Goal: Task Accomplishment & Management: Complete application form

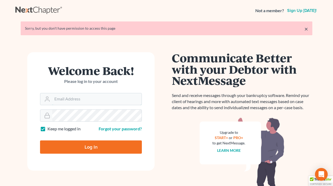
type input "[EMAIL_ADDRESS][DOMAIN_NAME]"
click at [83, 151] on input "Log In" at bounding box center [91, 147] width 102 height 13
type input "Thinking..."
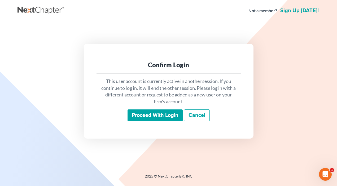
click at [161, 115] on input "Proceed with login" at bounding box center [155, 115] width 55 height 12
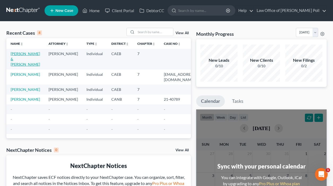
click at [20, 59] on link "[PERSON_NAME] & [PERSON_NAME]" at bounding box center [25, 58] width 29 height 15
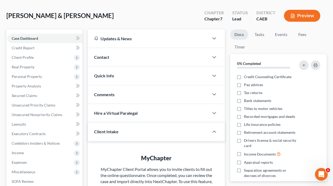
scroll to position [19, 0]
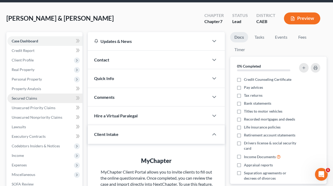
click at [22, 98] on span "Secured Claims" at bounding box center [24, 98] width 25 height 5
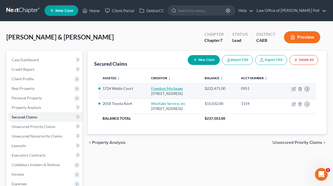
click at [151, 89] on link "Freedom Mortgage" at bounding box center [167, 88] width 32 height 5
select select "15"
select select "2"
select select "4"
select select "0"
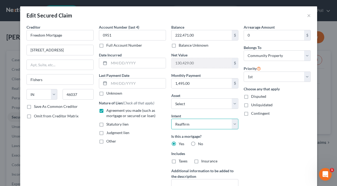
click at [233, 122] on select "Select Surrender Redeem Reaffirm Avoid Other" at bounding box center [204, 124] width 67 height 11
click at [307, 16] on button "×" at bounding box center [309, 15] width 4 height 6
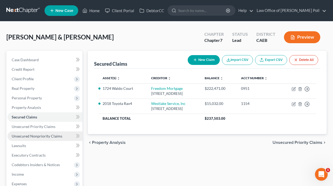
click at [31, 135] on span "Unsecured Nonpriority Claims" at bounding box center [37, 136] width 51 height 5
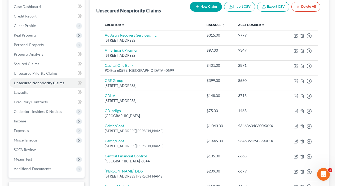
scroll to position [54, 0]
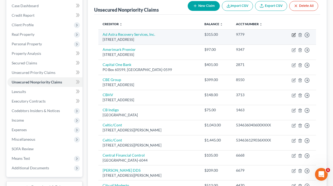
click at [293, 35] on icon "button" at bounding box center [294, 34] width 2 height 2
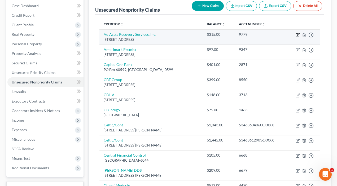
select select "17"
select select "1"
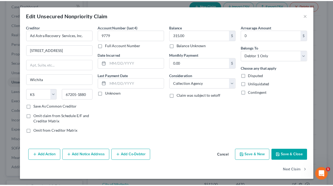
scroll to position [0, 0]
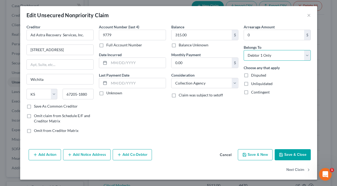
click at [304, 55] on select "Select Debtor 1 Only Debtor 2 Only Debtor 1 And Debtor 2 Only At Least One Of T…" at bounding box center [277, 55] width 67 height 11
click at [244, 50] on select "Select Debtor 1 Only Debtor 2 Only Debtor 1 And Debtor 2 Only At Least One Of T…" at bounding box center [277, 55] width 67 height 11
click at [304, 55] on select "Select Debtor 1 Only Debtor 2 Only Debtor 1 And Debtor 2 Only At Least One Of T…" at bounding box center [277, 55] width 67 height 11
click at [244, 50] on select "Select Debtor 1 Only Debtor 2 Only Debtor 1 And Debtor 2 Only At Least One Of T…" at bounding box center [277, 55] width 67 height 11
click at [307, 57] on select "Select Debtor 1 Only Debtor 2 Only Debtor 1 And Debtor 2 Only At Least One Of T…" at bounding box center [277, 55] width 67 height 11
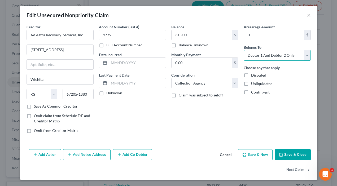
select select "4"
click at [244, 50] on select "Select Debtor 1 Only Debtor 2 Only Debtor 1 And Debtor 2 Only At Least One Of T…" at bounding box center [277, 55] width 67 height 11
click at [286, 155] on button "Save & Close" at bounding box center [293, 154] width 36 height 11
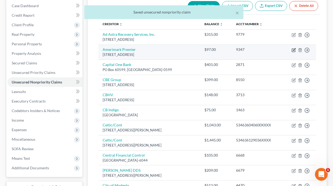
click at [294, 51] on icon "button" at bounding box center [294, 50] width 4 height 4
select select "52"
select select "2"
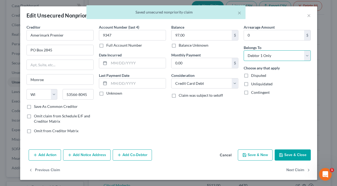
click at [264, 56] on select "Select Debtor 1 Only Debtor 2 Only Debtor 1 And Debtor 2 Only At Least One Of T…" at bounding box center [277, 55] width 67 height 11
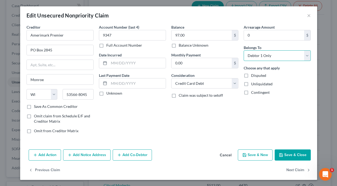
select select "4"
click at [244, 50] on select "Select Debtor 1 Only Debtor 2 Only Debtor 1 And Debtor 2 Only At Least One Of T…" at bounding box center [277, 55] width 67 height 11
click at [287, 154] on button "Save & Close" at bounding box center [293, 155] width 36 height 11
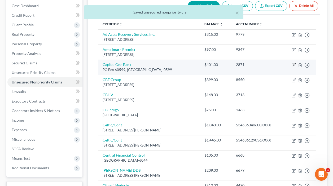
click at [295, 64] on icon "button" at bounding box center [294, 65] width 4 height 4
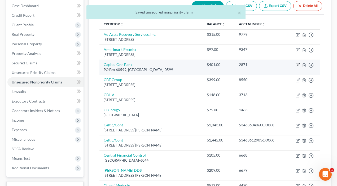
select select "4"
select select "2"
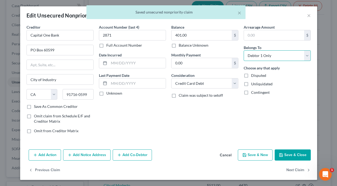
click at [250, 57] on select "Select Debtor 1 Only Debtor 2 Only Debtor 1 And Debtor 2 Only At Least One Of T…" at bounding box center [277, 55] width 67 height 11
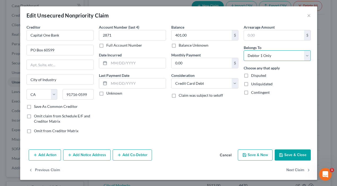
select select "4"
click at [244, 50] on select "Select Debtor 1 Only Debtor 2 Only Debtor 1 And Debtor 2 Only At Least One Of T…" at bounding box center [277, 55] width 67 height 11
click at [283, 153] on button "Save & Close" at bounding box center [293, 155] width 36 height 11
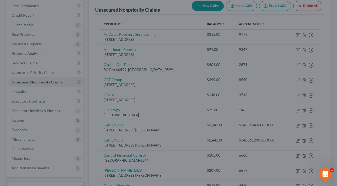
type input "0"
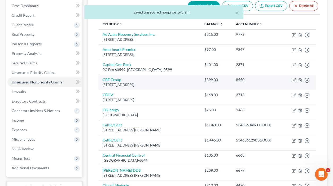
click at [294, 80] on icon "button" at bounding box center [294, 79] width 2 height 2
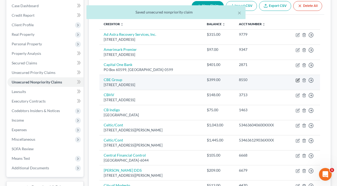
select select "16"
select select "0"
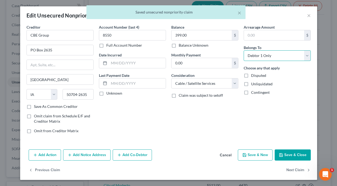
click at [249, 55] on select "Select Debtor 1 Only Debtor 2 Only Debtor 1 And Debtor 2 Only At Least One Of T…" at bounding box center [277, 55] width 67 height 11
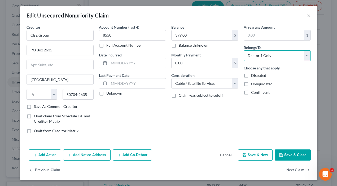
select select "4"
click at [244, 50] on select "Select Debtor 1 Only Debtor 2 Only Debtor 1 And Debtor 2 Only At Least One Of T…" at bounding box center [277, 55] width 67 height 11
click at [286, 155] on button "Save & Close" at bounding box center [293, 155] width 36 height 11
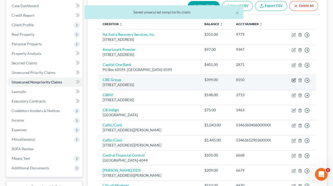
click at [293, 81] on icon "button" at bounding box center [294, 80] width 4 height 4
select select "16"
select select "0"
select select "4"
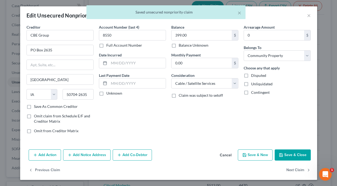
click at [288, 153] on button "Save & Close" at bounding box center [293, 155] width 36 height 11
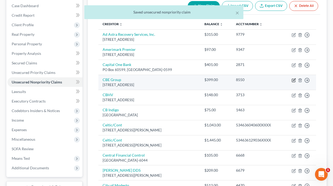
click at [294, 81] on icon "button" at bounding box center [294, 80] width 4 height 4
select select "16"
select select "0"
select select "4"
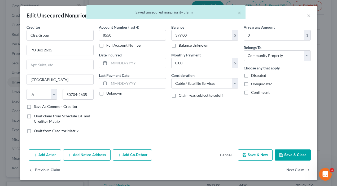
click at [288, 156] on button "Save & Close" at bounding box center [293, 155] width 36 height 11
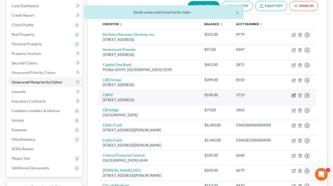
click at [294, 95] on icon "button" at bounding box center [294, 95] width 4 height 4
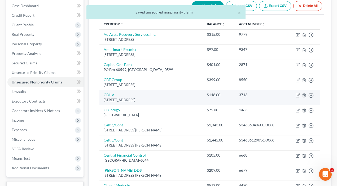
select select "35"
select select "14"
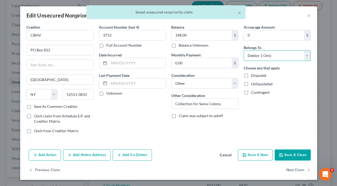
click at [265, 57] on select "Select Debtor 1 Only Debtor 2 Only Debtor 1 And Debtor 2 Only At Least One Of T…" at bounding box center [277, 55] width 67 height 11
select select "4"
click at [244, 50] on select "Select Debtor 1 Only Debtor 2 Only Debtor 1 And Debtor 2 Only At Least One Of T…" at bounding box center [277, 55] width 67 height 11
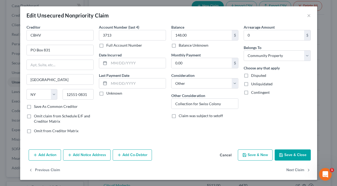
click at [277, 155] on button "Save & Close" at bounding box center [293, 155] width 36 height 11
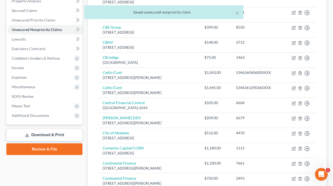
scroll to position [124, 0]
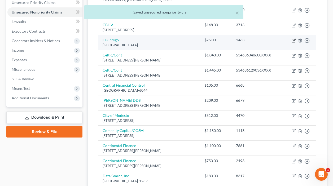
click at [292, 41] on icon "button" at bounding box center [294, 40] width 4 height 4
select select "43"
select select "4"
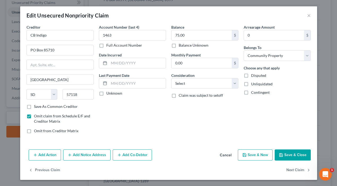
click at [285, 154] on button "Save & Close" at bounding box center [293, 155] width 36 height 11
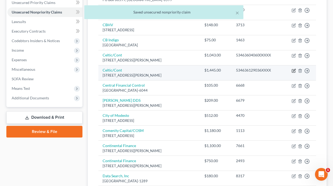
click at [293, 70] on icon "button" at bounding box center [294, 71] width 4 height 4
select select "7"
select select "2"
select select "4"
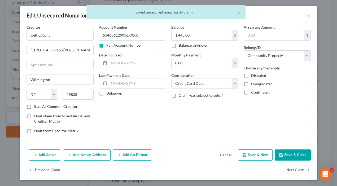
click at [288, 155] on button "Save & Close" at bounding box center [293, 155] width 36 height 11
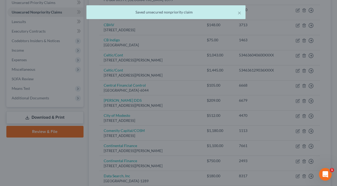
type input "0"
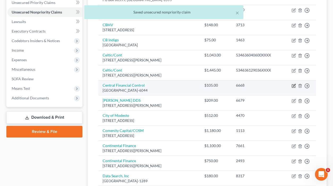
click at [293, 85] on icon "button" at bounding box center [294, 86] width 4 height 4
select select "4"
select select "1"
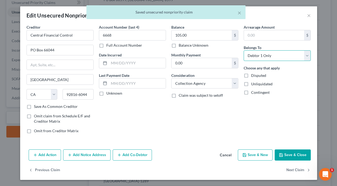
click at [276, 58] on select "Select Debtor 1 Only Debtor 2 Only Debtor 1 And Debtor 2 Only At Least One Of T…" at bounding box center [277, 55] width 67 height 11
select select "4"
click at [244, 50] on select "Select Debtor 1 Only Debtor 2 Only Debtor 1 And Debtor 2 Only At Least One Of T…" at bounding box center [277, 55] width 67 height 11
click at [284, 153] on button "Save & Close" at bounding box center [293, 155] width 36 height 11
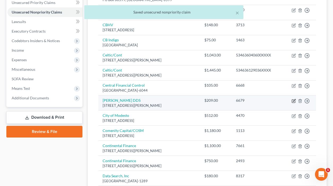
click at [295, 102] on icon "button" at bounding box center [294, 101] width 4 height 4
select select "4"
select select "9"
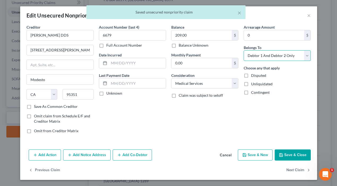
click at [261, 56] on select "Select Debtor 1 Only Debtor 2 Only Debtor 1 And Debtor 2 Only At Least One Of T…" at bounding box center [277, 55] width 67 height 11
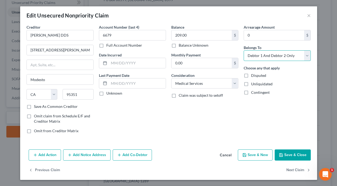
select select "4"
click at [244, 50] on select "Select Debtor 1 Only Debtor 2 Only Debtor 1 And Debtor 2 Only At Least One Of T…" at bounding box center [277, 55] width 67 height 11
click at [279, 154] on icon "button" at bounding box center [281, 155] width 4 height 4
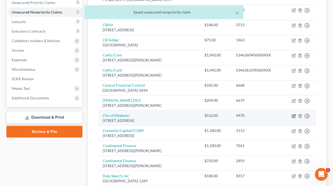
click at [294, 116] on icon "button" at bounding box center [294, 115] width 2 height 2
select select "4"
select select "14"
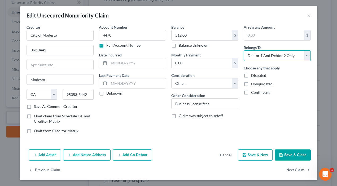
click at [258, 58] on select "Select Debtor 1 Only Debtor 2 Only Debtor 1 And Debtor 2 Only At Least One Of T…" at bounding box center [277, 55] width 67 height 11
select select "4"
click at [244, 50] on select "Select Debtor 1 Only Debtor 2 Only Debtor 1 And Debtor 2 Only At Least One Of T…" at bounding box center [277, 55] width 67 height 11
click at [283, 154] on button "Save & Close" at bounding box center [293, 155] width 36 height 11
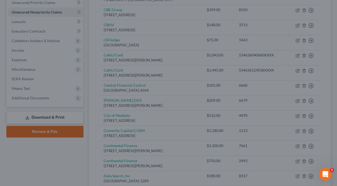
type input "0"
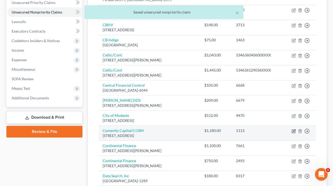
click at [295, 131] on icon "button" at bounding box center [294, 131] width 4 height 4
select select "36"
select select "4"
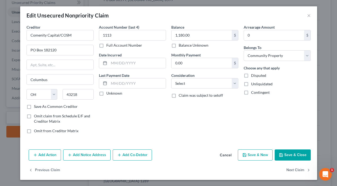
click at [284, 156] on button "Save & Close" at bounding box center [293, 155] width 36 height 11
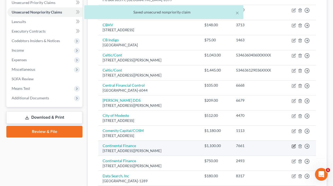
click at [294, 147] on icon "button" at bounding box center [294, 146] width 4 height 4
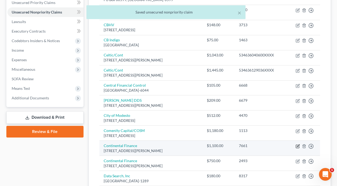
select select "7"
select select "2"
select select "4"
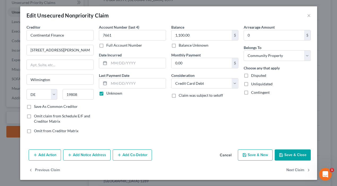
click at [288, 154] on button "Save & Close" at bounding box center [293, 155] width 36 height 11
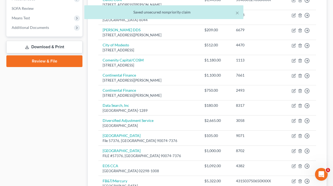
scroll to position [196, 0]
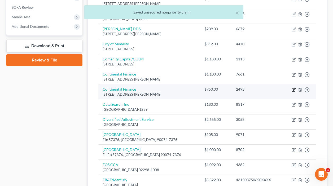
click at [293, 91] on icon "button" at bounding box center [294, 90] width 4 height 4
select select "7"
select select "4"
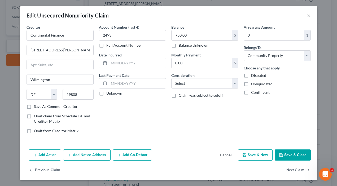
click at [289, 154] on button "Save & Close" at bounding box center [293, 155] width 36 height 11
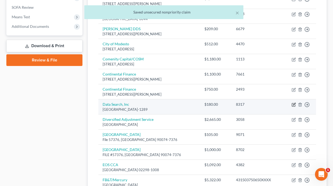
click at [293, 103] on icon "button" at bounding box center [294, 105] width 4 height 4
select select "45"
select select "9"
select select "4"
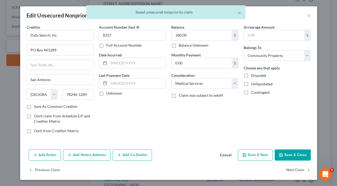
click at [287, 154] on button "Save & Close" at bounding box center [293, 155] width 36 height 11
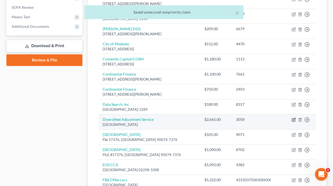
click at [294, 121] on icon "button" at bounding box center [294, 120] width 4 height 4
select select "24"
select select "14"
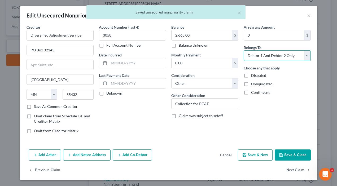
click at [270, 59] on select "Select Debtor 1 Only Debtor 2 Only Debtor 1 And Debtor 2 Only At Least One Of T…" at bounding box center [277, 55] width 67 height 11
select select "4"
click at [244, 50] on select "Select Debtor 1 Only Debtor 2 Only Debtor 1 And Debtor 2 Only At Least One Of T…" at bounding box center [277, 55] width 67 height 11
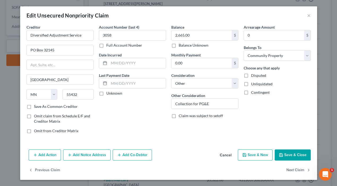
click at [286, 156] on button "Save & Close" at bounding box center [293, 155] width 36 height 11
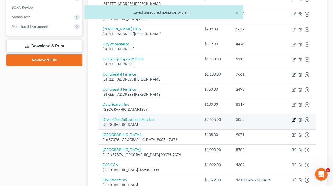
click at [292, 120] on icon "button" at bounding box center [294, 120] width 4 height 4
select select "24"
select select "14"
select select "4"
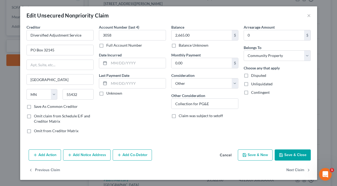
click at [292, 155] on button "Save & Close" at bounding box center [293, 155] width 36 height 11
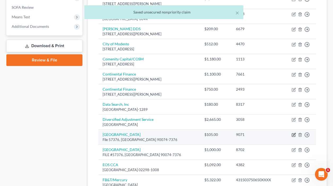
click at [295, 134] on icon "button" at bounding box center [294, 134] width 2 height 2
select select "4"
select select "9"
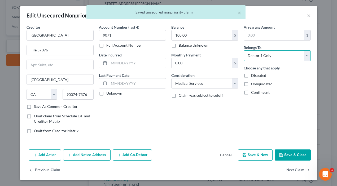
click at [273, 55] on select "Select Debtor 1 Only Debtor 2 Only Debtor 1 And Debtor 2 Only At Least One Of T…" at bounding box center [277, 55] width 67 height 11
select select "4"
click at [244, 50] on select "Select Debtor 1 Only Debtor 2 Only Debtor 1 And Debtor 2 Only At Least One Of T…" at bounding box center [277, 55] width 67 height 11
click at [281, 152] on button "Save & Close" at bounding box center [293, 155] width 36 height 11
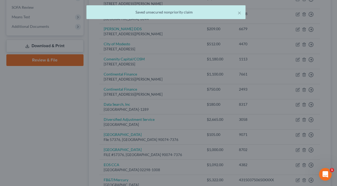
type input "0"
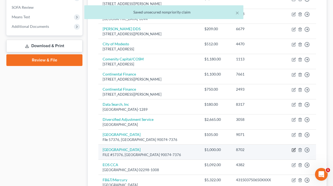
click at [292, 150] on icon "button" at bounding box center [293, 150] width 3 height 3
select select "4"
select select "9"
select select "4"
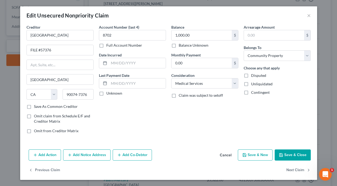
click at [287, 154] on button "Save & Close" at bounding box center [293, 155] width 36 height 11
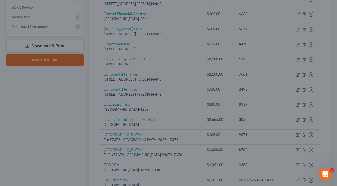
type input "0"
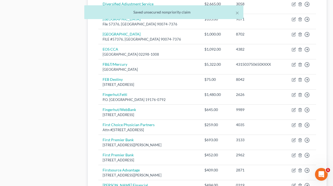
scroll to position [313, 0]
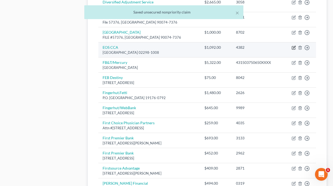
click at [293, 47] on icon "button" at bounding box center [294, 48] width 4 height 4
select select "22"
select select "14"
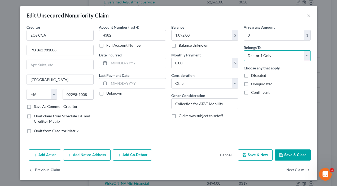
click at [261, 56] on select "Select Debtor 1 Only Debtor 2 Only Debtor 1 And Debtor 2 Only At Least One Of T…" at bounding box center [277, 55] width 67 height 11
select select "4"
click at [244, 50] on select "Select Debtor 1 Only Debtor 2 Only Debtor 1 And Debtor 2 Only At Least One Of T…" at bounding box center [277, 55] width 67 height 11
click at [281, 153] on icon "button" at bounding box center [281, 155] width 4 height 4
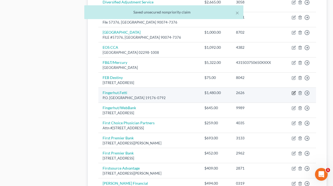
click at [293, 94] on icon "button" at bounding box center [294, 92] width 2 height 2
select select "39"
select select "2"
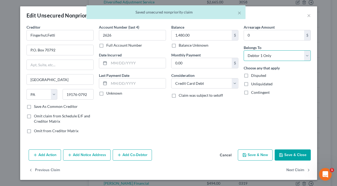
click at [269, 56] on select "Select Debtor 1 Only Debtor 2 Only Debtor 1 And Debtor 2 Only At Least One Of T…" at bounding box center [277, 55] width 67 height 11
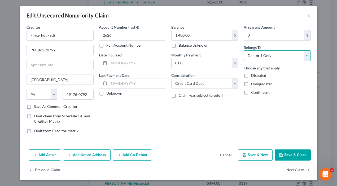
select select "4"
click at [244, 50] on select "Select Debtor 1 Only Debtor 2 Only Debtor 1 And Debtor 2 Only At Least One Of T…" at bounding box center [277, 55] width 67 height 11
click at [284, 153] on button "Save & Close" at bounding box center [293, 155] width 36 height 11
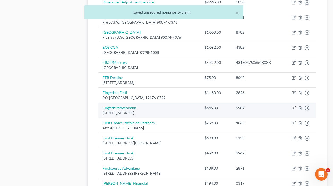
click at [293, 108] on icon "button" at bounding box center [294, 108] width 4 height 4
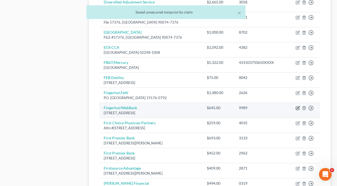
select select "24"
select select "4"
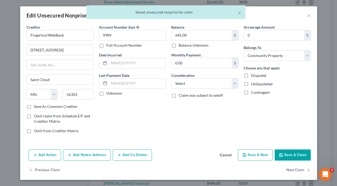
click at [283, 156] on button "Save & Close" at bounding box center [293, 155] width 36 height 11
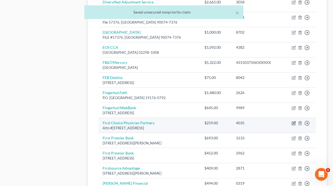
click at [295, 124] on icon "button" at bounding box center [293, 123] width 3 height 3
select select "20"
select select "9"
select select "4"
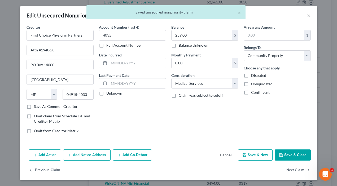
click at [288, 156] on button "Save & Close" at bounding box center [293, 155] width 36 height 11
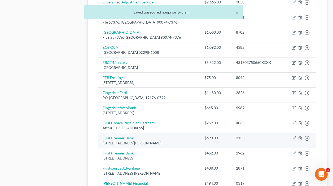
click at [295, 140] on icon "button" at bounding box center [293, 138] width 3 height 3
select select "43"
select select "4"
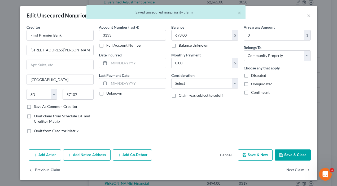
click at [282, 153] on button "Save & Close" at bounding box center [293, 155] width 36 height 11
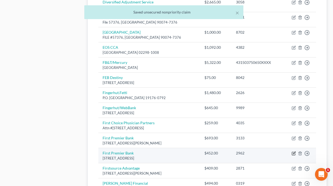
click at [294, 154] on icon "button" at bounding box center [294, 153] width 4 height 4
select select "43"
select select "2"
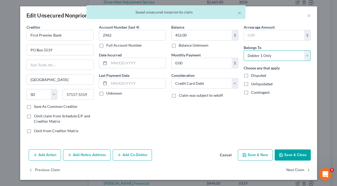
click at [259, 56] on select "Select Debtor 1 Only Debtor 2 Only Debtor 1 And Debtor 2 Only At Least One Of T…" at bounding box center [277, 55] width 67 height 11
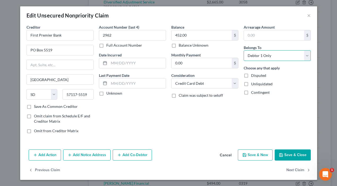
select select "4"
click at [244, 50] on select "Select Debtor 1 Only Debtor 2 Only Debtor 1 And Debtor 2 Only At Least One Of T…" at bounding box center [277, 55] width 67 height 11
click at [280, 156] on polyline "button" at bounding box center [281, 155] width 2 height 1
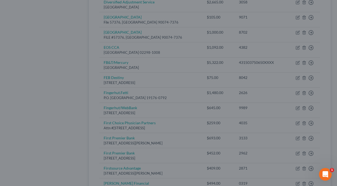
type input "0"
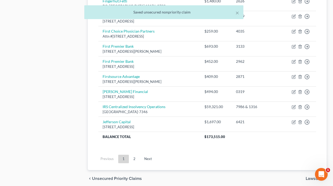
scroll to position [412, 0]
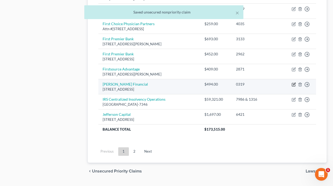
click at [295, 84] on icon "button" at bounding box center [294, 84] width 2 height 2
select select "4"
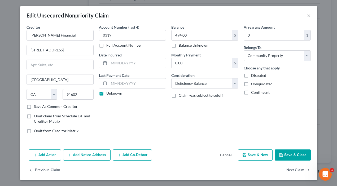
click at [296, 155] on button "Save & Close" at bounding box center [293, 155] width 36 height 11
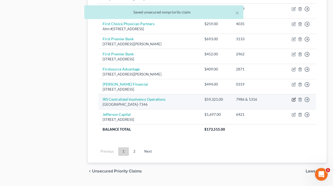
click at [295, 100] on icon "button" at bounding box center [294, 100] width 4 height 4
select select "39"
select select "14"
select select "4"
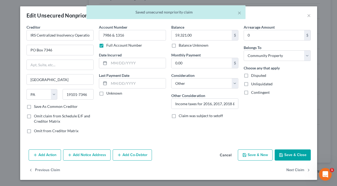
click at [288, 154] on button "Save & Close" at bounding box center [293, 155] width 36 height 11
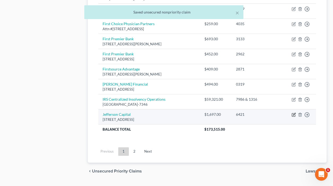
click at [293, 116] on icon "button" at bounding box center [294, 115] width 4 height 4
select select "24"
select select "1"
select select "4"
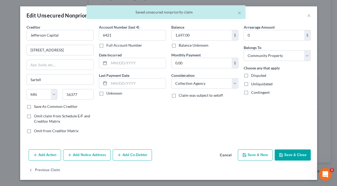
click at [284, 157] on button "Save & Close" at bounding box center [293, 155] width 36 height 11
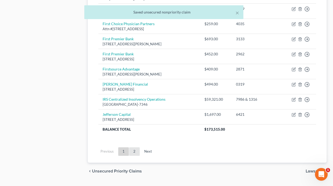
click at [135, 152] on link "2" at bounding box center [134, 151] width 11 height 8
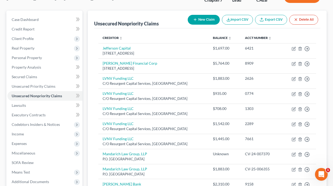
scroll to position [0, 0]
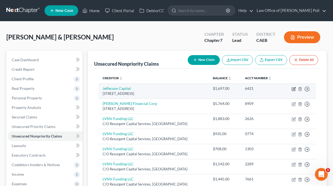
click at [293, 88] on icon "button" at bounding box center [294, 89] width 4 height 4
select select "24"
select select "1"
select select "4"
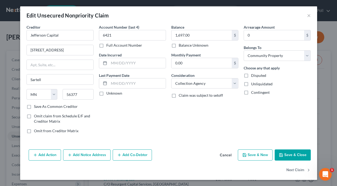
click at [289, 155] on button "Save & Close" at bounding box center [293, 155] width 36 height 11
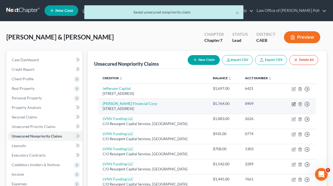
click at [294, 103] on icon "button" at bounding box center [294, 103] width 2 height 2
select select "4"
select select "14"
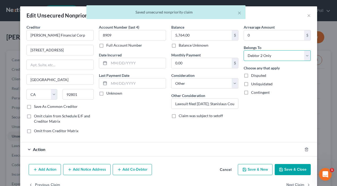
click at [276, 56] on select "Select Debtor 1 Only Debtor 2 Only Debtor 1 And Debtor 2 Only At Least One Of T…" at bounding box center [277, 55] width 67 height 11
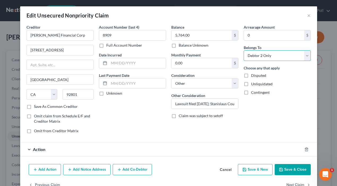
select select "4"
click at [244, 50] on select "Select Debtor 1 Only Debtor 2 Only Debtor 1 And Debtor 2 Only At Least One Of T…" at bounding box center [277, 55] width 67 height 11
click at [283, 172] on button "Save & Close" at bounding box center [293, 169] width 36 height 11
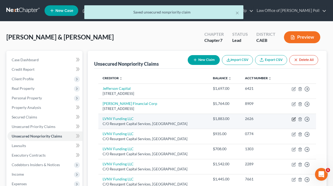
click at [292, 119] on icon "button" at bounding box center [294, 119] width 4 height 4
select select "42"
select select "1"
select select "4"
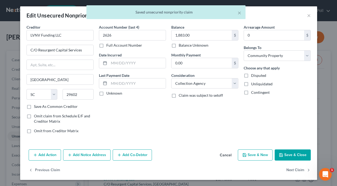
click at [286, 154] on button "Save & Close" at bounding box center [293, 155] width 36 height 11
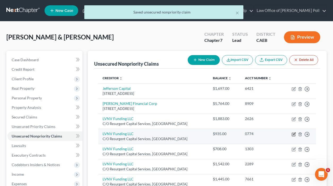
click at [293, 135] on icon "button" at bounding box center [294, 134] width 4 height 4
select select "42"
select select "4"
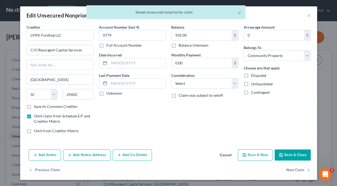
click at [290, 156] on button "Save & Close" at bounding box center [293, 155] width 36 height 11
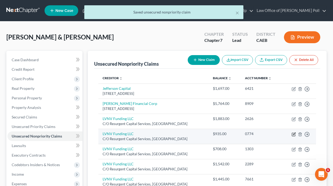
click at [293, 135] on icon "button" at bounding box center [294, 134] width 4 height 4
select select "42"
select select "4"
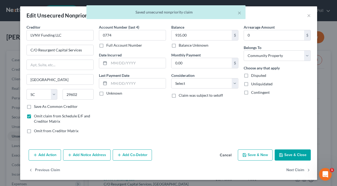
click at [286, 158] on button "Save & Close" at bounding box center [293, 155] width 36 height 11
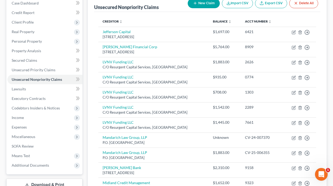
scroll to position [52, 0]
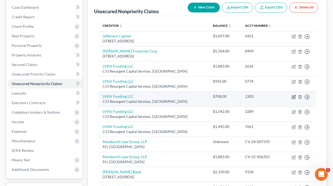
click at [296, 98] on icon "button" at bounding box center [294, 97] width 4 height 4
select select "42"
select select "1"
select select "4"
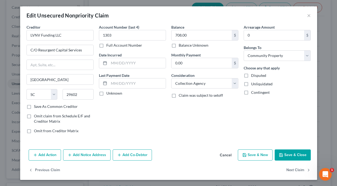
click at [292, 156] on button "Save & Close" at bounding box center [293, 155] width 36 height 11
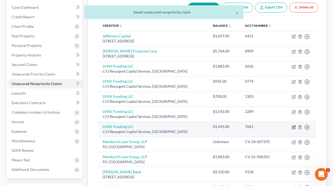
click at [294, 127] on icon "button" at bounding box center [294, 127] width 4 height 4
select select "42"
select select "1"
select select "4"
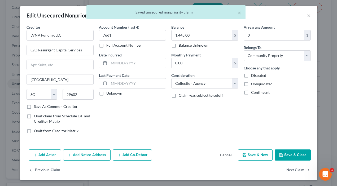
click at [291, 156] on button "Save & Close" at bounding box center [293, 155] width 36 height 11
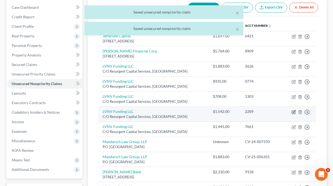
click at [293, 113] on icon "button" at bounding box center [294, 112] width 4 height 4
select select "42"
select select "1"
select select "4"
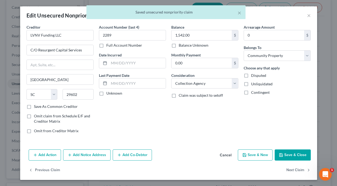
click at [285, 155] on button "Save & Close" at bounding box center [293, 155] width 36 height 11
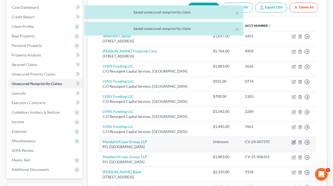
click at [294, 143] on icon "button" at bounding box center [294, 142] width 4 height 4
select select "14"
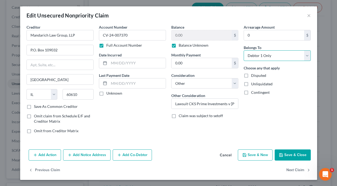
click at [271, 55] on select "Select Debtor 1 Only Debtor 2 Only Debtor 1 And Debtor 2 Only At Least One Of T…" at bounding box center [277, 55] width 67 height 11
select select "4"
click at [244, 50] on select "Select Debtor 1 Only Debtor 2 Only Debtor 1 And Debtor 2 Only At Least One Of T…" at bounding box center [277, 55] width 67 height 11
click at [284, 157] on button "Save & Close" at bounding box center [293, 155] width 36 height 11
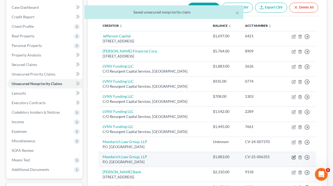
click at [293, 159] on icon "button" at bounding box center [294, 157] width 4 height 4
select select "14"
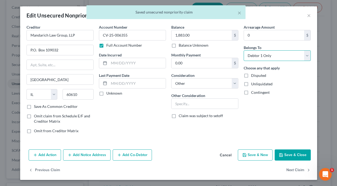
click at [270, 57] on select "Select Debtor 1 Only Debtor 2 Only Debtor 1 And Debtor 2 Only At Least One Of T…" at bounding box center [277, 55] width 67 height 11
select select "4"
click at [244, 50] on select "Select Debtor 1 Only Debtor 2 Only Debtor 1 And Debtor 2 Only At Least One Of T…" at bounding box center [277, 55] width 67 height 11
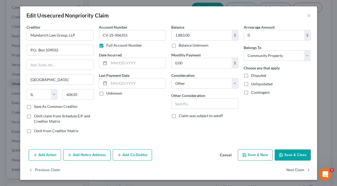
click at [284, 152] on button "Save & Close" at bounding box center [293, 155] width 36 height 11
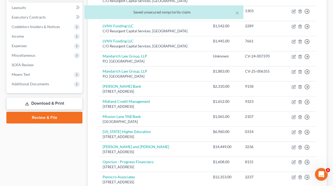
scroll to position [144, 0]
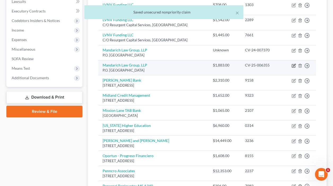
click at [292, 65] on icon "button" at bounding box center [294, 66] width 4 height 4
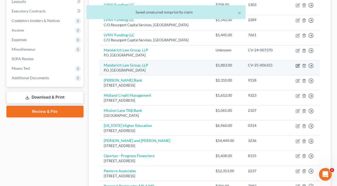
select select "14"
select select "4"
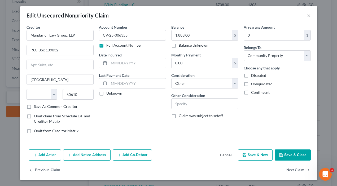
click at [290, 160] on button "Save & Close" at bounding box center [293, 155] width 36 height 11
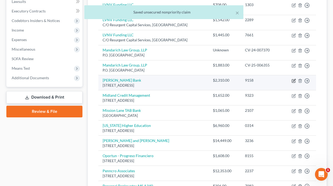
click at [294, 81] on icon "button" at bounding box center [294, 81] width 4 height 4
select select "35"
select select "4"
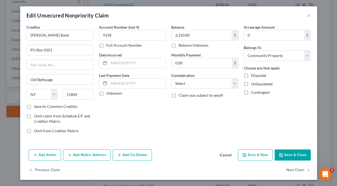
click at [296, 151] on button "Save & Close" at bounding box center [293, 155] width 36 height 11
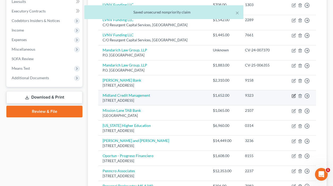
click at [292, 97] on icon "button" at bounding box center [293, 95] width 3 height 3
select select "23"
select select "1"
select select "4"
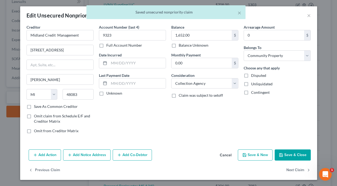
click at [292, 155] on button "Save & Close" at bounding box center [293, 155] width 36 height 11
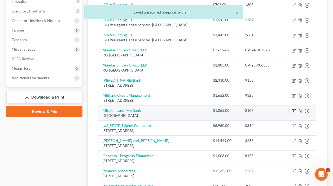
click at [295, 111] on icon "button" at bounding box center [294, 111] width 4 height 4
select select "10"
select select "4"
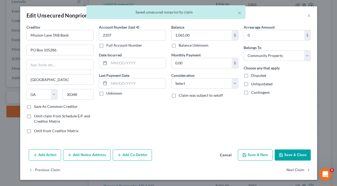
click at [293, 157] on button "Save & Close" at bounding box center [293, 155] width 36 height 11
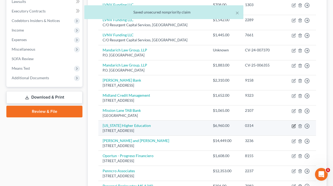
click at [294, 127] on icon "button" at bounding box center [294, 126] width 4 height 4
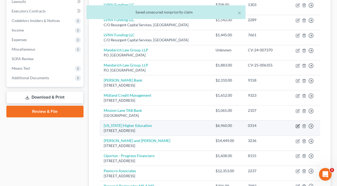
select select "26"
select select "4"
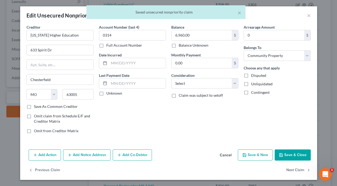
click at [288, 154] on button "Save & Close" at bounding box center [293, 155] width 36 height 11
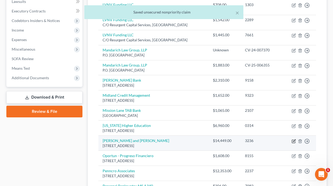
click at [294, 141] on icon "button" at bounding box center [294, 140] width 2 height 2
select select "4"
select select "14"
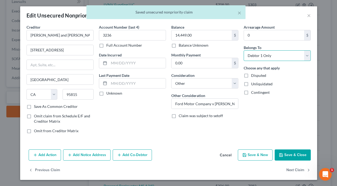
click at [274, 56] on select "Select Debtor 1 Only Debtor 2 Only Debtor 1 And Debtor 2 Only At Least One Of T…" at bounding box center [277, 55] width 67 height 11
select select "4"
click at [244, 50] on select "Select Debtor 1 Only Debtor 2 Only Debtor 1 And Debtor 2 Only At Least One Of T…" at bounding box center [277, 55] width 67 height 11
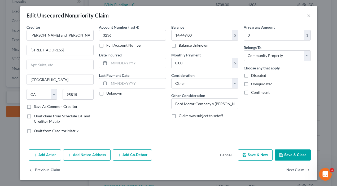
click at [287, 153] on button "Save & Close" at bounding box center [293, 155] width 36 height 11
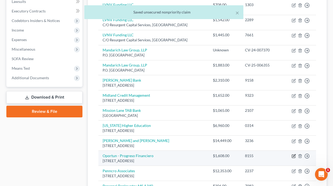
click at [293, 156] on icon "button" at bounding box center [294, 156] width 4 height 4
select select "4"
select select "10"
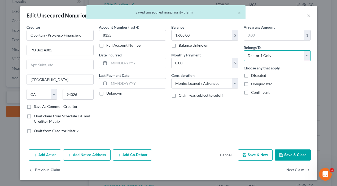
click at [283, 54] on select "Select Debtor 1 Only Debtor 2 Only Debtor 1 And Debtor 2 Only At Least One Of T…" at bounding box center [277, 55] width 67 height 11
select select "4"
click at [244, 50] on select "Select Debtor 1 Only Debtor 2 Only Debtor 1 And Debtor 2 Only At Least One Of T…" at bounding box center [277, 55] width 67 height 11
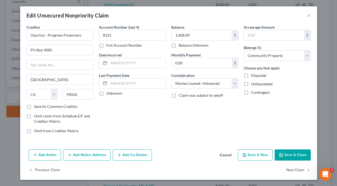
click at [280, 151] on button "Save & Close" at bounding box center [293, 155] width 36 height 11
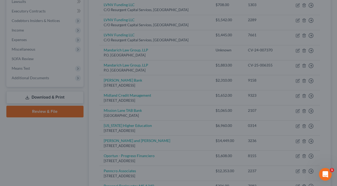
type input "0"
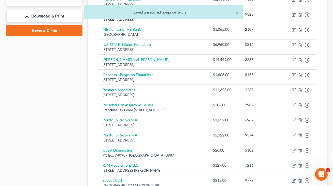
scroll to position [231, 0]
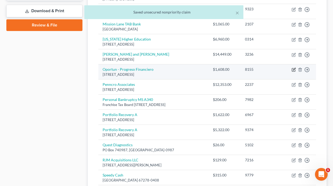
click at [292, 70] on icon "button" at bounding box center [294, 70] width 4 height 4
select select "4"
select select "10"
select select "4"
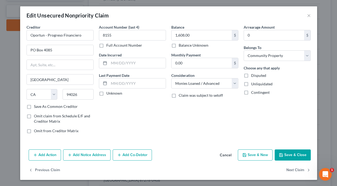
click at [294, 157] on button "Save & Close" at bounding box center [293, 155] width 36 height 11
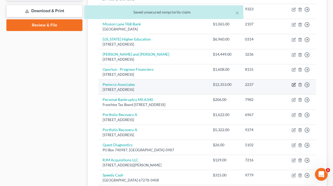
click at [295, 86] on icon "button" at bounding box center [294, 85] width 4 height 4
select select "39"
select select "8"
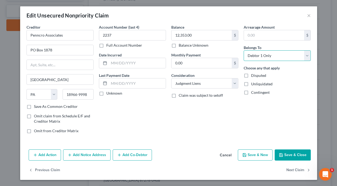
click at [283, 58] on select "Select Debtor 1 Only Debtor 2 Only Debtor 1 And Debtor 2 Only At Least One Of T…" at bounding box center [277, 55] width 67 height 11
select select "4"
click at [244, 50] on select "Select Debtor 1 Only Debtor 2 Only Debtor 1 And Debtor 2 Only At Least One Of T…" at bounding box center [277, 55] width 67 height 11
click at [289, 156] on button "Save & Close" at bounding box center [293, 155] width 36 height 11
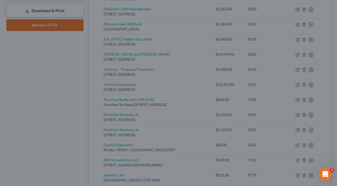
type input "0"
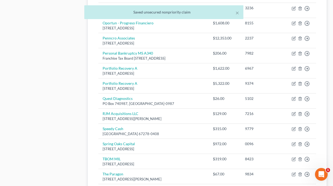
scroll to position [296, 0]
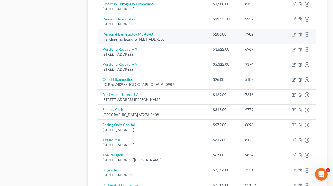
click at [294, 35] on icon "button" at bounding box center [294, 34] width 2 height 2
select select "4"
select select "7"
select select "4"
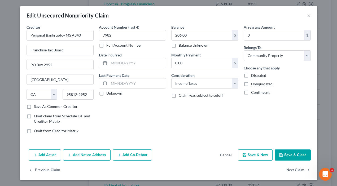
click at [291, 153] on button "Save & Close" at bounding box center [293, 155] width 36 height 11
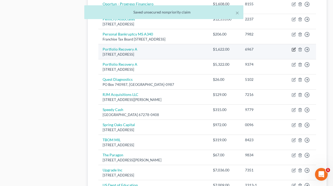
click at [294, 50] on icon "button" at bounding box center [294, 49] width 2 height 2
select select "48"
select select "1"
select select "4"
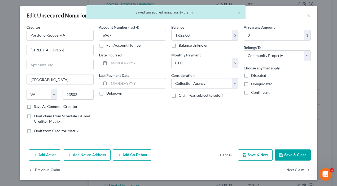
click at [292, 155] on button "Save & Close" at bounding box center [293, 155] width 36 height 11
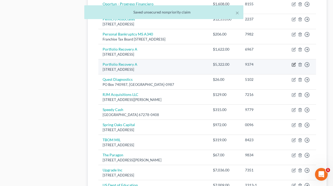
click at [293, 64] on icon "button" at bounding box center [294, 65] width 4 height 4
select select "48"
select select "1"
select select "4"
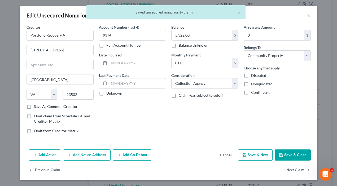
click at [282, 158] on button "Save & Close" at bounding box center [293, 155] width 36 height 11
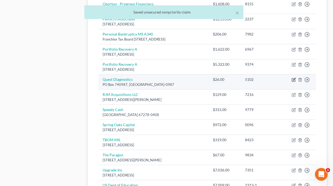
click at [293, 81] on icon "button" at bounding box center [294, 80] width 4 height 4
select select "36"
select select "9"
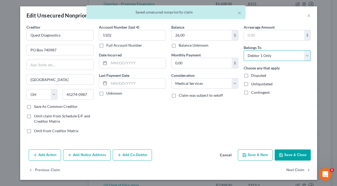
click at [277, 57] on select "Select Debtor 1 Only Debtor 2 Only Debtor 1 And Debtor 2 Only At Least One Of T…" at bounding box center [277, 55] width 67 height 11
select select "4"
click at [244, 50] on select "Select Debtor 1 Only Debtor 2 Only Debtor 1 And Debtor 2 Only At Least One Of T…" at bounding box center [277, 55] width 67 height 11
click at [276, 150] on button "Save & Close" at bounding box center [293, 155] width 36 height 11
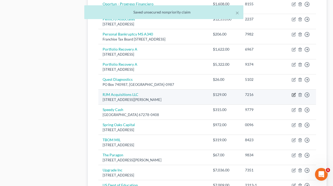
click at [294, 94] on icon "button" at bounding box center [294, 95] width 4 height 4
select select "35"
select select "1"
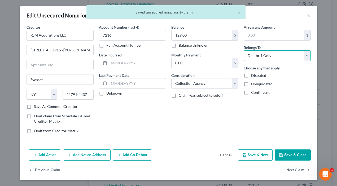
click at [278, 55] on select "Select Debtor 1 Only Debtor 2 Only Debtor 1 And Debtor 2 Only At Least One Of T…" at bounding box center [277, 55] width 67 height 11
select select "4"
click at [244, 50] on select "Select Debtor 1 Only Debtor 2 Only Debtor 1 And Debtor 2 Only At Least One Of T…" at bounding box center [277, 55] width 67 height 11
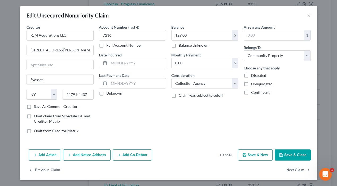
click at [280, 153] on icon "button" at bounding box center [281, 155] width 4 height 4
type input "0"
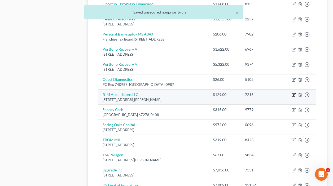
click at [294, 96] on icon "button" at bounding box center [294, 95] width 4 height 4
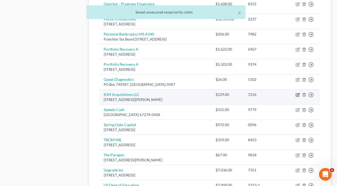
select select "35"
select select "1"
select select "4"
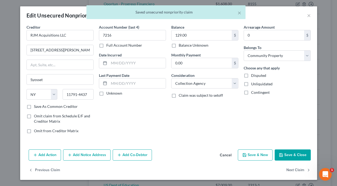
click at [280, 154] on polyline "button" at bounding box center [280, 153] width 1 height 1
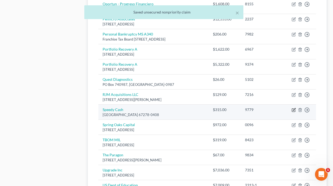
click at [292, 111] on icon "button" at bounding box center [294, 110] width 4 height 4
select select "17"
select select "10"
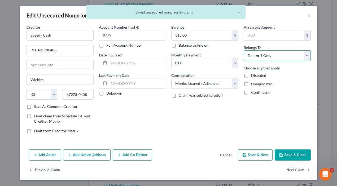
click at [271, 57] on select "Select Debtor 1 Only Debtor 2 Only Debtor 1 And Debtor 2 Only At Least One Of T…" at bounding box center [277, 55] width 67 height 11
select select "4"
click at [244, 50] on select "Select Debtor 1 Only Debtor 2 Only Debtor 1 And Debtor 2 Only At Least One Of T…" at bounding box center [277, 55] width 67 height 11
click at [284, 151] on button "Save & Close" at bounding box center [293, 155] width 36 height 11
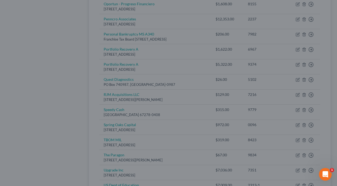
type input "0"
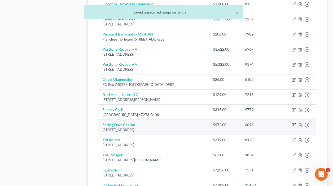
click at [292, 125] on icon "button" at bounding box center [293, 125] width 3 height 3
select select "48"
select select "1"
select select "4"
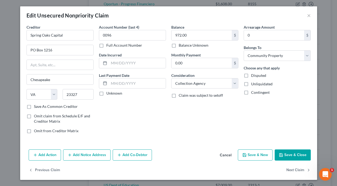
click at [287, 156] on button "Save & Close" at bounding box center [293, 155] width 36 height 11
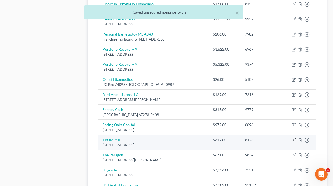
click at [294, 140] on icon "button" at bounding box center [294, 140] width 4 height 4
select select "38"
select select "4"
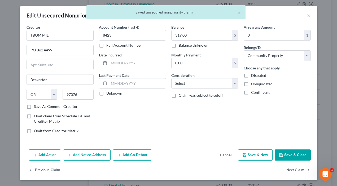
click at [288, 157] on button "Save & Close" at bounding box center [293, 155] width 36 height 11
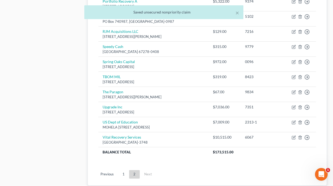
scroll to position [364, 0]
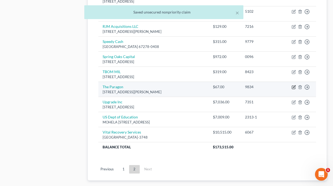
click at [292, 87] on icon "button" at bounding box center [294, 87] width 4 height 4
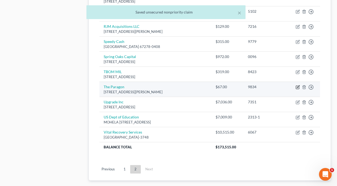
select select "52"
select select "14"
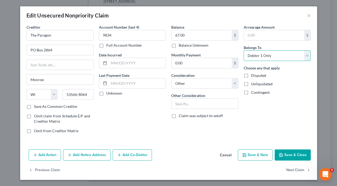
click at [271, 58] on select "Select Debtor 1 Only Debtor 2 Only Debtor 1 And Debtor 2 Only At Least One Of T…" at bounding box center [277, 55] width 67 height 11
select select "4"
click at [244, 50] on select "Select Debtor 1 Only Debtor 2 Only Debtor 1 And Debtor 2 Only At Least One Of T…" at bounding box center [277, 55] width 67 height 11
click at [284, 154] on button "Save & Close" at bounding box center [293, 155] width 36 height 11
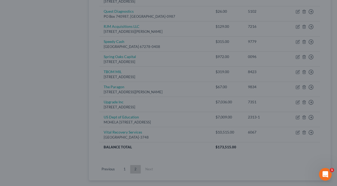
type input "0"
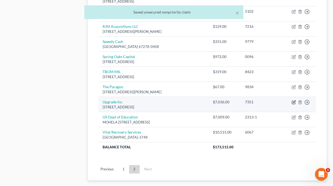
click at [293, 103] on icon "button" at bounding box center [294, 101] width 2 height 2
select select "3"
select select "4"
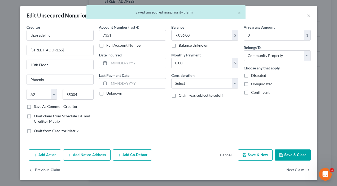
click at [289, 155] on button "Save & Close" at bounding box center [293, 155] width 36 height 11
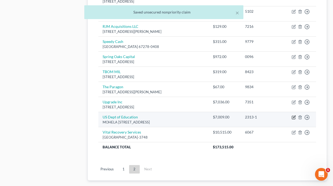
click at [293, 118] on icon "button" at bounding box center [294, 117] width 4 height 4
select select "26"
select select "17"
select select "4"
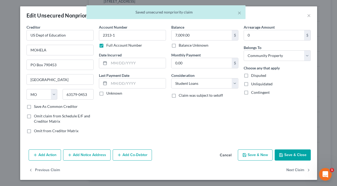
click at [292, 154] on button "Save & Close" at bounding box center [293, 155] width 36 height 11
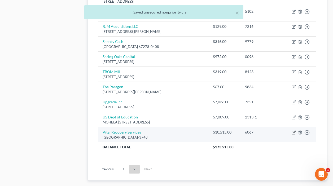
click at [292, 134] on icon "button" at bounding box center [294, 132] width 4 height 4
select select "10"
select select "1"
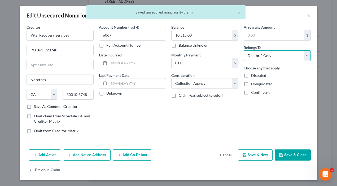
click at [279, 55] on select "Select Debtor 1 Only Debtor 2 Only Debtor 1 And Debtor 2 Only At Least One Of T…" at bounding box center [277, 55] width 67 height 11
select select "4"
click at [244, 50] on select "Select Debtor 1 Only Debtor 2 Only Debtor 1 And Debtor 2 Only At Least One Of T…" at bounding box center [277, 55] width 67 height 11
click at [287, 153] on button "Save & Close" at bounding box center [293, 155] width 36 height 11
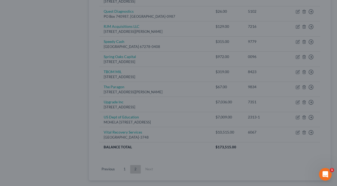
type input "0"
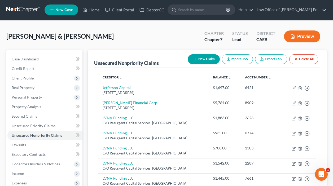
scroll to position [0, 0]
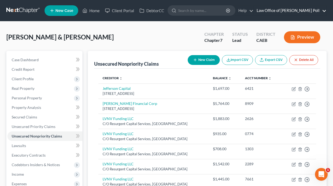
click at [298, 11] on link "Law Office of Dennis R. Poll" at bounding box center [290, 11] width 72 height 10
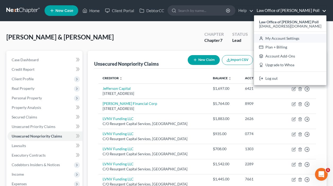
click at [293, 37] on link "My Account Settings" at bounding box center [290, 38] width 72 height 9
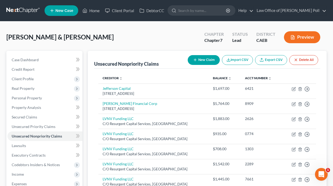
select select "29"
select select "4"
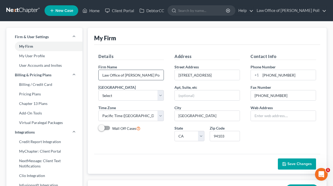
click at [139, 76] on input "Law Office of Dennis R. Poll" at bounding box center [131, 75] width 65 height 10
type input "Law Office of [PERSON_NAME]"
click at [159, 95] on select "Select Alabama - Middle Alabama - Northern Alabama - Southern Alaska Arizona Ar…" at bounding box center [130, 95] width 65 height 11
click at [98, 90] on select "Select Alabama - Middle Alabama - Northern Alabama - Southern Alaska Arizona Ar…" at bounding box center [130, 95] width 65 height 11
click at [295, 164] on span "Save Changes" at bounding box center [299, 164] width 24 height 5
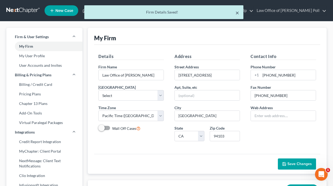
click at [236, 13] on button "×" at bounding box center [237, 13] width 4 height 6
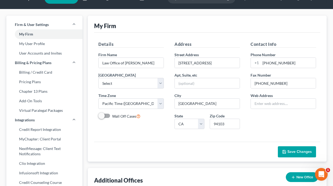
scroll to position [6, 0]
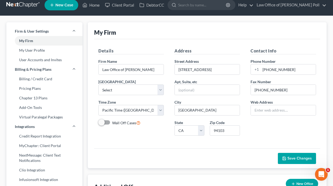
click at [286, 156] on icon "button" at bounding box center [284, 158] width 4 height 4
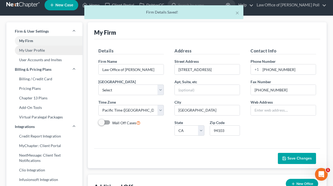
click at [34, 51] on link "My User Profile" at bounding box center [44, 51] width 76 height 10
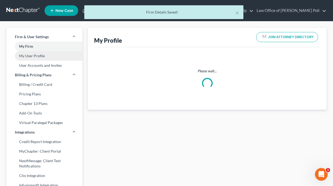
select select "4"
select select "8"
select select "attorney"
select select "0"
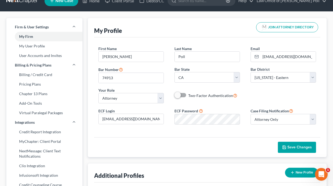
scroll to position [23, 0]
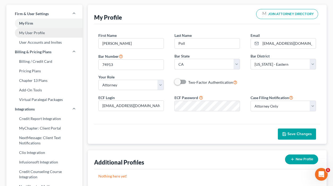
click at [33, 33] on link "My User Profile" at bounding box center [44, 33] width 76 height 10
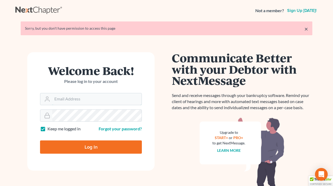
type input "[EMAIL_ADDRESS][DOMAIN_NAME]"
click at [78, 143] on input "Log In" at bounding box center [91, 147] width 102 height 13
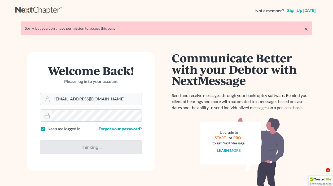
type input "Thinking..."
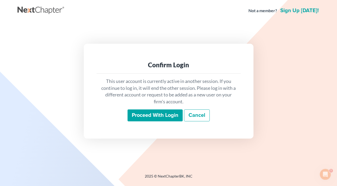
click at [155, 113] on input "Proceed with login" at bounding box center [155, 115] width 55 height 12
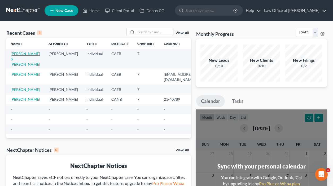
click at [18, 66] on link "[PERSON_NAME] & [PERSON_NAME]" at bounding box center [25, 58] width 29 height 15
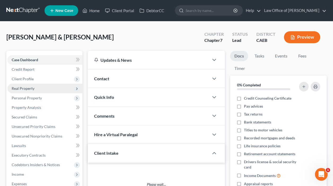
click at [64, 88] on span "Real Property" at bounding box center [44, 89] width 75 height 10
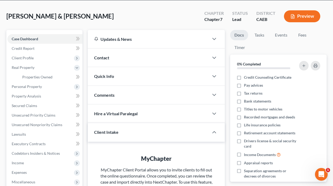
scroll to position [34, 0]
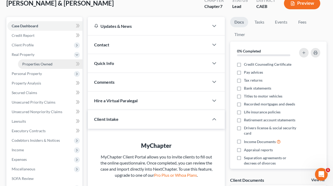
click at [38, 64] on span "Properties Owned" at bounding box center [37, 64] width 30 height 5
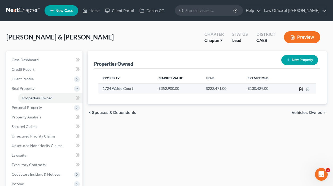
click at [300, 89] on icon "button" at bounding box center [301, 89] width 4 height 4
select select "4"
select select "0"
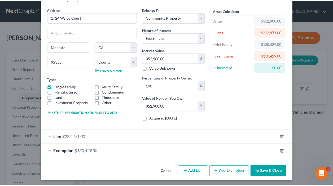
scroll to position [19, 0]
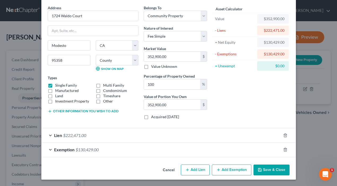
click at [48, 112] on icon "button" at bounding box center [50, 111] width 4 height 4
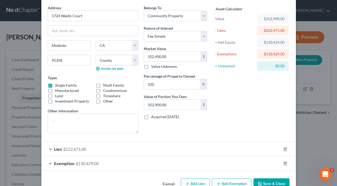
click at [48, 112] on label "Other information" at bounding box center [63, 111] width 30 height 6
click at [204, 18] on select "Select Debtor 1 Only Debtor 2 Only Debtor 1 And Debtor 2 Only At Least One Of T…" at bounding box center [175, 16] width 63 height 11
select select "0"
click at [144, 11] on select "Select Debtor 1 Only Debtor 2 Only Debtor 1 And Debtor 2 Only At Least One Of T…" at bounding box center [175, 16] width 63 height 11
click at [102, 7] on div "Address * [STREET_ADDRESS]" at bounding box center [93, 13] width 91 height 16
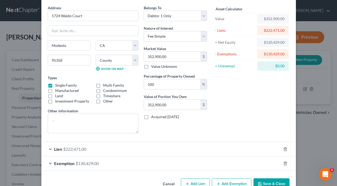
click at [265, 180] on button "Save & Close" at bounding box center [271, 183] width 36 height 11
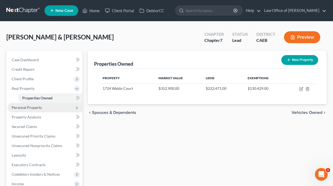
click at [29, 108] on span "Personal Property" at bounding box center [27, 107] width 30 height 5
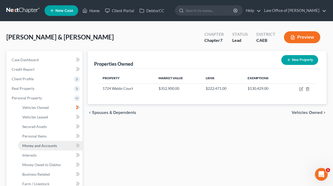
click at [45, 145] on span "Money and Accounts" at bounding box center [39, 145] width 35 height 5
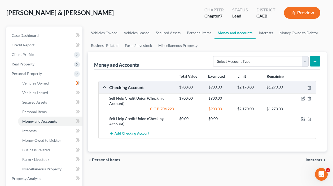
scroll to position [45, 0]
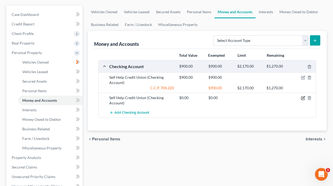
drag, startPoint x: 304, startPoint y: 98, endPoint x: 304, endPoint y: 107, distance: 8.7
click at [304, 107] on div "Self Help Credit Union (Checking Account) $0.00 $0.00" at bounding box center [207, 100] width 217 height 15
click at [309, 97] on icon "button" at bounding box center [309, 98] width 4 height 4
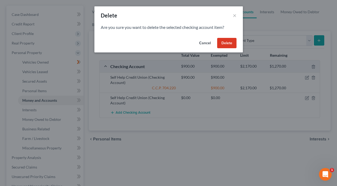
click at [228, 43] on button "Delete" at bounding box center [226, 43] width 19 height 11
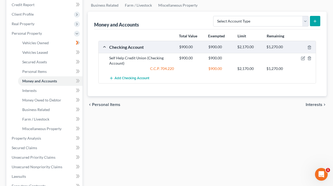
scroll to position [69, 0]
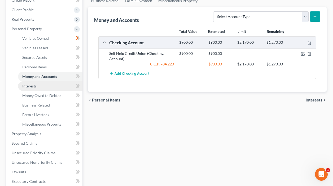
click at [33, 88] on span "Interests" at bounding box center [29, 86] width 14 height 5
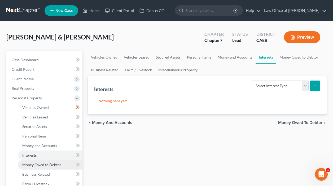
click at [67, 165] on link "Money Owed to Debtor" at bounding box center [50, 165] width 64 height 10
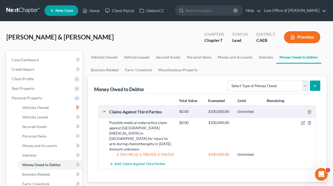
click at [192, 112] on div "$0.00" at bounding box center [191, 111] width 29 height 5
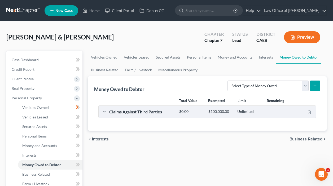
click at [192, 112] on div "$0.00" at bounding box center [191, 111] width 29 height 5
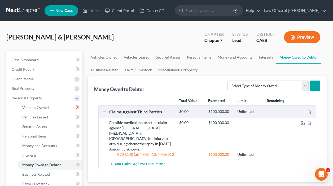
click at [275, 111] on div at bounding box center [278, 111] width 29 height 5
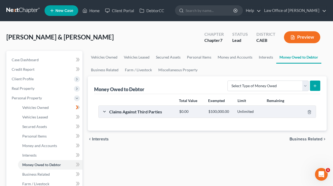
click at [275, 111] on div at bounding box center [278, 111] width 29 height 5
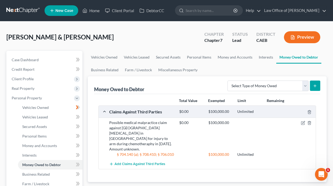
click at [227, 112] on div "$100,000.00" at bounding box center [220, 111] width 29 height 5
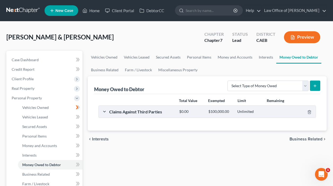
click at [227, 112] on div "$100,000.00" at bounding box center [220, 111] width 29 height 5
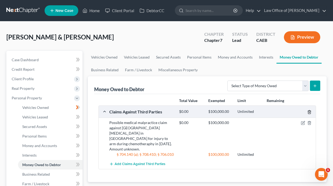
click at [309, 112] on icon "button" at bounding box center [309, 112] width 4 height 4
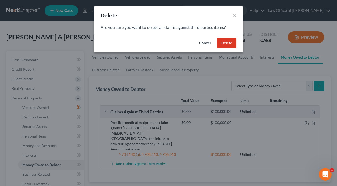
click at [208, 43] on button "Cancel" at bounding box center [205, 43] width 20 height 11
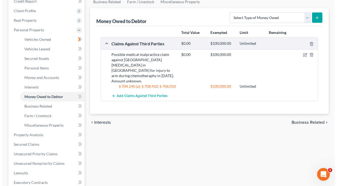
scroll to position [70, 0]
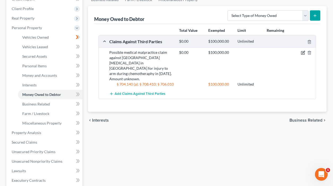
click at [301, 53] on icon "button" at bounding box center [303, 53] width 4 height 4
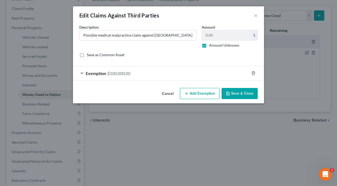
click at [201, 94] on button "Add Exemption" at bounding box center [200, 93] width 40 height 11
select select "2"
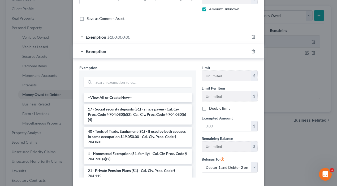
scroll to position [35, 0]
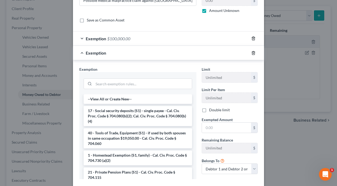
click at [252, 37] on icon "button" at bounding box center [253, 38] width 2 height 3
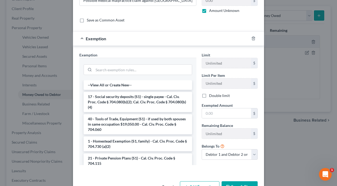
click at [228, 183] on button "Save & Close" at bounding box center [239, 186] width 36 height 11
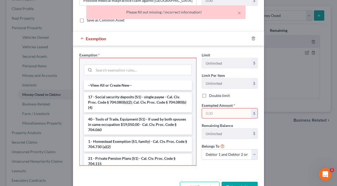
click at [198, 41] on div "Exemption" at bounding box center [161, 39] width 176 height 14
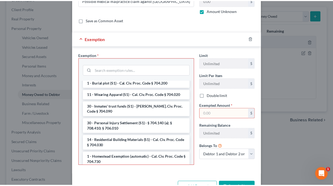
scroll to position [531, 0]
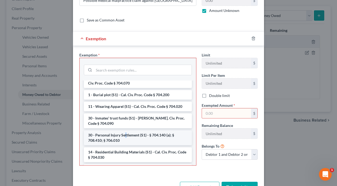
click at [124, 141] on li "30 - Personal Injury Settlement (S1) - § 704.140 (a); § 708.410; § 706.010" at bounding box center [138, 137] width 108 height 15
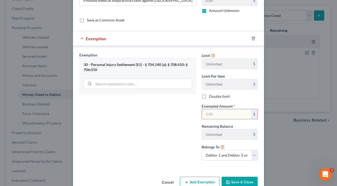
click at [233, 180] on button "Save & Close" at bounding box center [239, 182] width 36 height 11
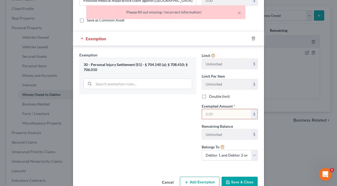
click at [176, 101] on div "Exemption Set must be selected for CA. Exemption * 30 - Personal Injury Settlem…" at bounding box center [138, 108] width 122 height 113
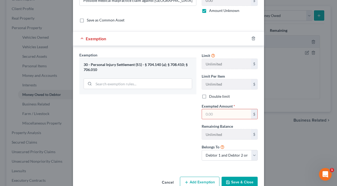
click at [207, 113] on input "text" at bounding box center [226, 114] width 49 height 10
type input "0"
type input "100,000"
click at [235, 181] on button "Save & Close" at bounding box center [239, 182] width 36 height 11
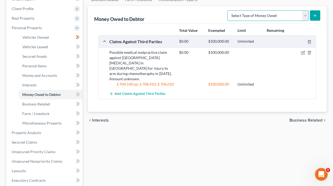
click at [303, 14] on select "Select Type of Money Owed Accounts Receivable Alimony Child Support Claims Agai…" at bounding box center [267, 15] width 81 height 11
select select "claims_against_third_parties"
click at [228, 10] on select "Select Type of Money Owed Accounts Receivable Alimony Child Support Claims Agai…" at bounding box center [267, 15] width 81 height 11
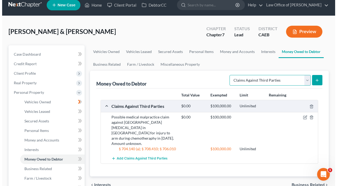
scroll to position [0, 0]
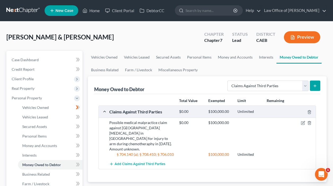
click at [308, 39] on button "Preview" at bounding box center [302, 37] width 36 height 12
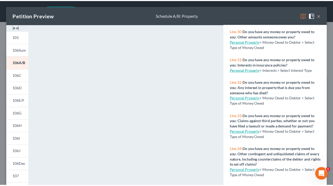
scroll to position [789, 0]
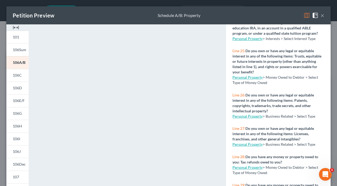
click at [320, 15] on button "×" at bounding box center [322, 15] width 4 height 6
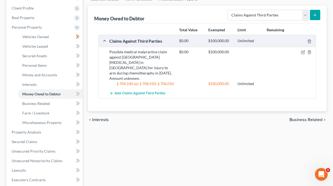
scroll to position [88, 0]
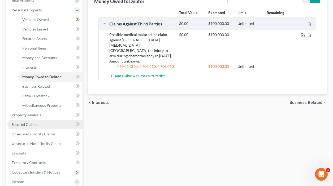
click at [37, 124] on link "Secured Claims" at bounding box center [44, 125] width 75 height 10
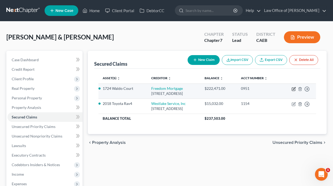
click at [292, 89] on icon "button" at bounding box center [293, 89] width 4 height 4
select select "15"
select select "2"
select select "4"
select select "0"
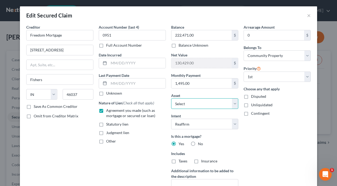
click at [225, 103] on select "Select Other Multiple Assets Electronics - Misc electronics items - $200.0 Clot…" at bounding box center [204, 103] width 67 height 11
click at [300, 97] on div "Disputed" at bounding box center [276, 96] width 67 height 5
click at [178, 103] on select "Select Other Multiple Assets Electronics - Misc electronics items - $200.0 Clot…" at bounding box center [204, 103] width 67 height 11
click at [171, 98] on select "Select Other Multiple Assets Electronics - Misc electronics items - $200.0 Clot…" at bounding box center [204, 103] width 67 height 11
click at [188, 158] on div "Includes Taxes Insurance" at bounding box center [204, 157] width 67 height 13
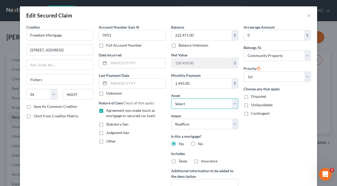
click at [232, 103] on select "Select Other Multiple Assets Electronics - Misc electronics items - $200.0 Clot…" at bounding box center [204, 103] width 67 height 11
click at [49, 79] on input "Fishers" at bounding box center [60, 79] width 67 height 10
click at [194, 126] on select "Select Surrender Redeem Reaffirm Avoid Other" at bounding box center [204, 124] width 67 height 11
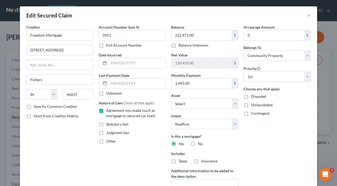
click at [178, 161] on label "Taxes" at bounding box center [182, 161] width 9 height 5
click at [181, 161] on input "Taxes" at bounding box center [182, 160] width 3 height 3
checkbox input "true"
click at [201, 161] on label "Insurance" at bounding box center [209, 161] width 16 height 5
click at [203, 161] on input "Insurance" at bounding box center [204, 160] width 3 height 3
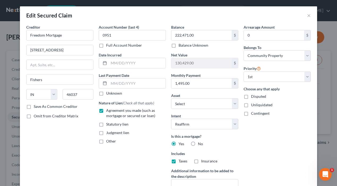
checkbox input "true"
click at [191, 85] on input "1,495.00" at bounding box center [201, 83] width 60 height 10
type input "1,603"
click at [234, 151] on label "Includes" at bounding box center [204, 154] width 67 height 6
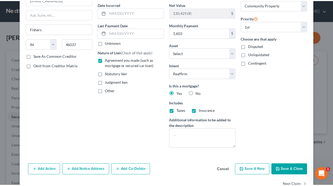
scroll to position [65, 0]
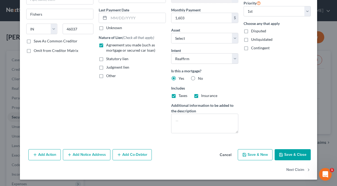
click at [286, 155] on button "Save & Close" at bounding box center [292, 154] width 36 height 11
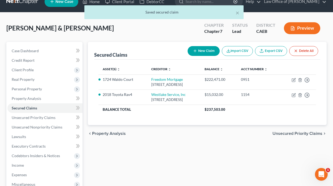
scroll to position [12, 0]
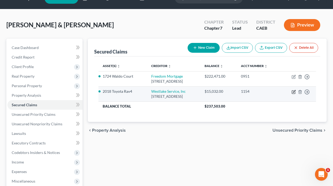
click at [292, 92] on icon "button" at bounding box center [293, 92] width 4 height 4
select select "4"
select select "2"
select select "4"
select select "0"
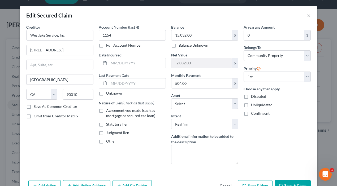
click at [286, 182] on button "Save & Close" at bounding box center [292, 185] width 36 height 11
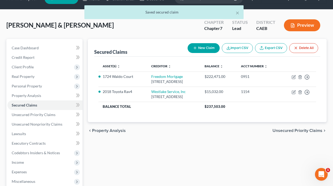
scroll to position [11, 0]
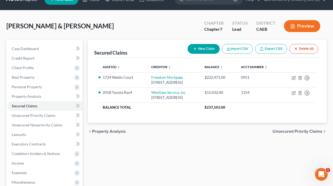
click at [319, 173] on icon "Open Intercom Messenger" at bounding box center [321, 174] width 9 height 9
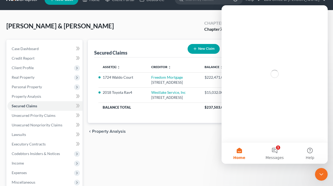
scroll to position [0, 0]
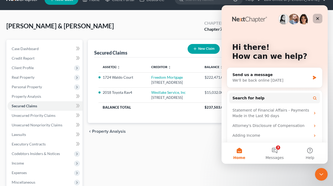
click at [316, 18] on icon "Close" at bounding box center [317, 18] width 4 height 4
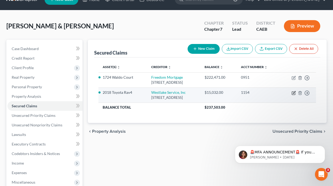
click at [294, 94] on icon "button" at bounding box center [293, 93] width 4 height 4
select select "4"
select select "2"
select select "4"
select select "0"
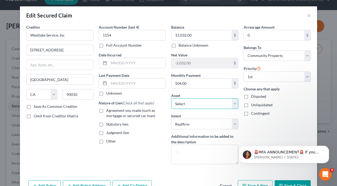
click at [221, 103] on select "Select Other Multiple Assets Electronics - Misc electronics items - $200.0 Clot…" at bounding box center [204, 103] width 67 height 11
click at [171, 98] on select "Select Other Multiple Assets Electronics - Misc electronics items - $200.0 Clot…" at bounding box center [204, 103] width 67 height 11
click at [307, 16] on button "×" at bounding box center [309, 15] width 4 height 6
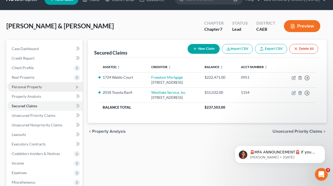
click at [28, 87] on span "Personal Property" at bounding box center [27, 87] width 30 height 5
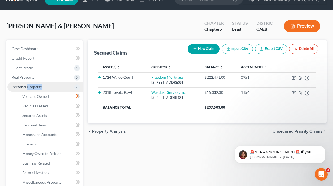
click at [28, 87] on span "Personal Property" at bounding box center [27, 87] width 30 height 5
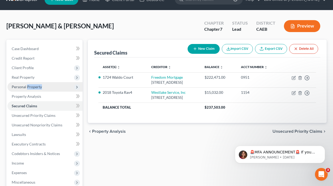
click at [28, 83] on span "Personal Property" at bounding box center [44, 87] width 75 height 10
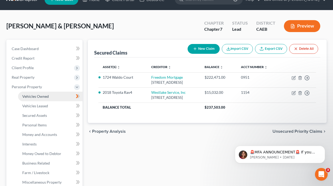
click at [33, 97] on span "Vehicles Owned" at bounding box center [35, 96] width 27 height 5
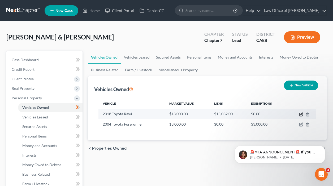
click at [300, 114] on icon "button" at bounding box center [301, 114] width 2 height 2
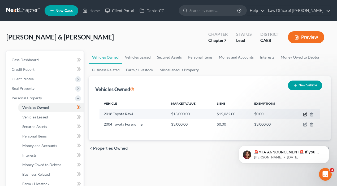
select select "0"
select select "8"
select select "2"
select select "4"
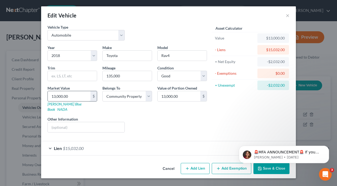
click at [80, 99] on input "13,000.00" at bounding box center [69, 96] width 43 height 10
click at [68, 103] on link "[PERSON_NAME] Blue Book" at bounding box center [64, 107] width 34 height 10
click at [270, 103] on div "Asset Calculator Value $13,000.00 - Liens $15,032.00 = Net Equity -$2,032.00 - …" at bounding box center [250, 80] width 82 height 112
click at [287, 15] on button "×" at bounding box center [288, 15] width 4 height 6
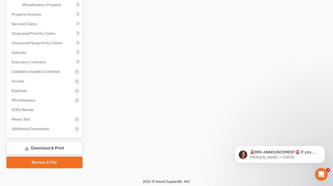
scroll to position [191, 0]
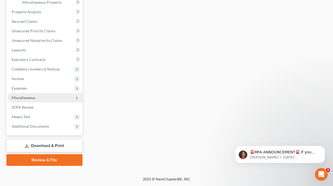
click at [21, 96] on span "Miscellaneous" at bounding box center [24, 97] width 24 height 5
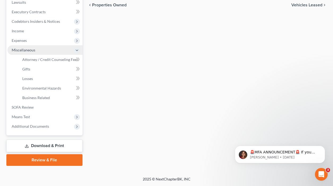
scroll to position [143, 0]
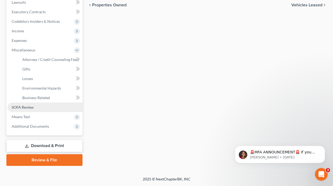
click at [27, 107] on span "SOFA Review" at bounding box center [23, 107] width 22 height 5
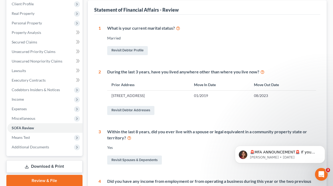
scroll to position [88, 0]
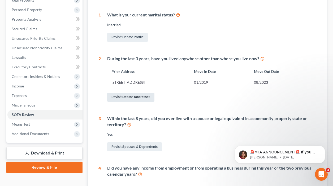
click at [131, 97] on link "Revisit Debtor Addresses" at bounding box center [130, 97] width 47 height 9
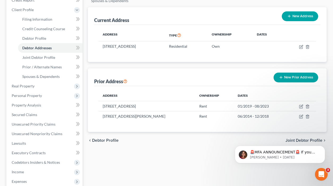
scroll to position [72, 0]
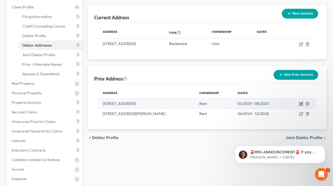
click at [301, 103] on icon "button" at bounding box center [300, 104] width 3 height 3
select select "4"
select select "49"
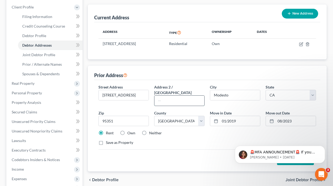
click at [187, 96] on input "text" at bounding box center [179, 101] width 50 height 10
click at [244, 116] on input "01/2019" at bounding box center [240, 121] width 40 height 10
click at [215, 119] on icon at bounding box center [216, 121] width 4 height 4
click at [216, 119] on icon at bounding box center [216, 121] width 4 height 4
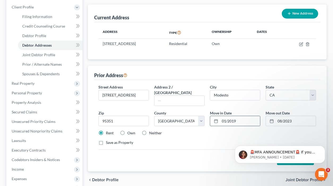
click at [216, 119] on icon at bounding box center [216, 121] width 4 height 4
click at [217, 119] on icon at bounding box center [216, 121] width 4 height 4
click at [221, 116] on input "01/2019" at bounding box center [240, 121] width 40 height 10
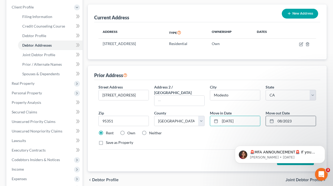
type input "[DATE]"
click at [281, 116] on input "08/2023" at bounding box center [295, 121] width 40 height 10
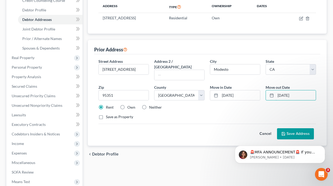
scroll to position [111, 0]
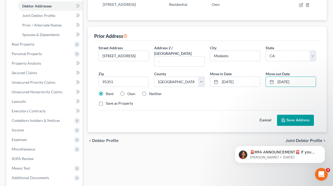
type input "[DATE]"
click at [214, 101] on div "Save as Property" at bounding box center [206, 103] width 217 height 5
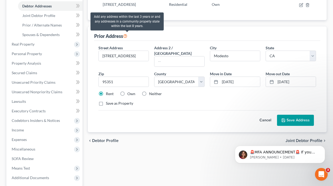
click at [127, 37] on icon at bounding box center [125, 35] width 4 height 5
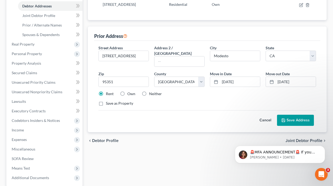
click at [178, 112] on div "Cancel Save Address" at bounding box center [206, 118] width 217 height 16
click at [194, 93] on div "Street Address * [STREET_ADDRESS] * Modesto State * State [US_STATE] AK AR AZ C…" at bounding box center [207, 77] width 223 height 65
click at [292, 115] on button "Save Address" at bounding box center [295, 120] width 37 height 11
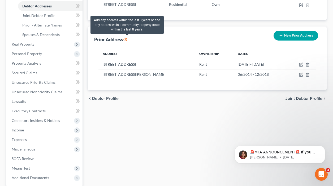
click at [127, 39] on icon at bounding box center [125, 39] width 4 height 5
click at [127, 40] on icon at bounding box center [125, 39] width 4 height 5
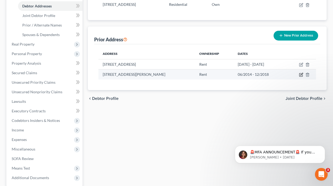
click at [301, 75] on icon "button" at bounding box center [301, 74] width 2 height 2
select select "4"
select select "49"
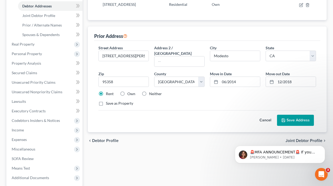
click at [265, 115] on button "Cancel" at bounding box center [264, 120] width 23 height 11
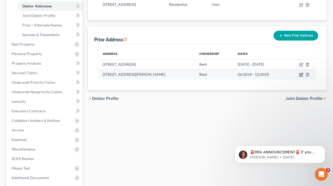
click at [299, 74] on icon "button" at bounding box center [301, 75] width 4 height 4
select select "4"
select select "49"
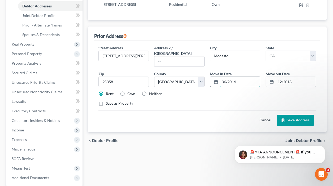
click at [227, 77] on input "06/2014" at bounding box center [240, 82] width 40 height 10
type input "[DATE]"
click at [231, 91] on div "Rent Own Neither" at bounding box center [207, 93] width 223 height 5
click at [282, 77] on input "12/2018" at bounding box center [295, 82] width 40 height 10
type input "[DATE]"
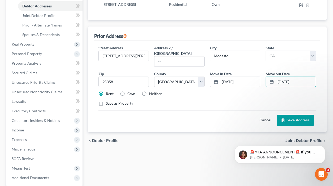
click at [292, 116] on button "Save Address" at bounding box center [295, 120] width 37 height 11
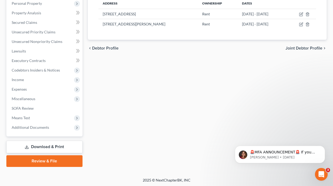
scroll to position [163, 0]
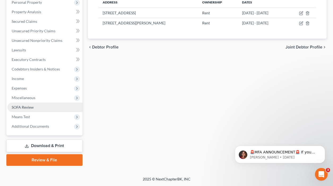
click at [30, 107] on span "SOFA Review" at bounding box center [23, 107] width 22 height 5
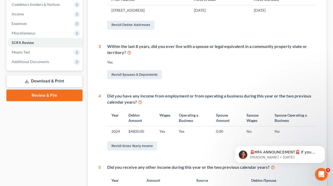
scroll to position [161, 0]
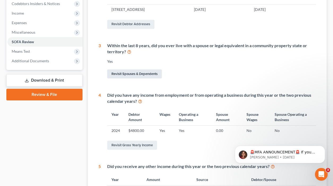
click at [132, 74] on link "Revisit Spouses & Dependents" at bounding box center [134, 73] width 55 height 9
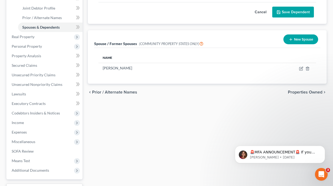
scroll to position [119, 0]
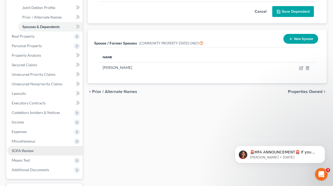
click at [23, 152] on span "SOFA Review" at bounding box center [23, 150] width 22 height 5
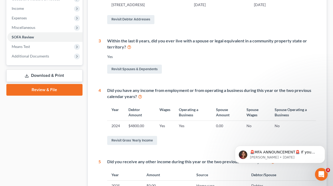
scroll to position [196, 0]
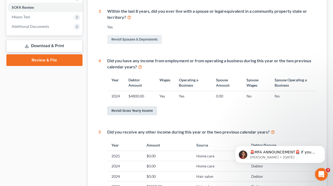
click at [134, 111] on link "Revisit Gross Yearly Income" at bounding box center [132, 110] width 50 height 9
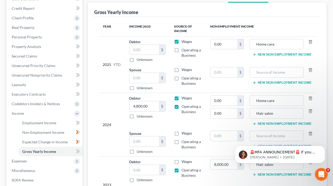
scroll to position [65, 0]
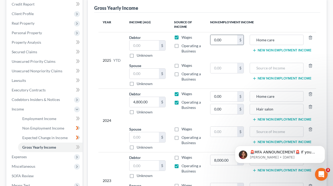
click at [241, 40] on div "$" at bounding box center [240, 40] width 6 height 10
click at [228, 41] on input "0.00" at bounding box center [223, 40] width 27 height 10
click at [141, 46] on input "text" at bounding box center [143, 46] width 29 height 10
type input "4,882"
click at [119, 49] on div "2025 YTD" at bounding box center [112, 61] width 18 height 52
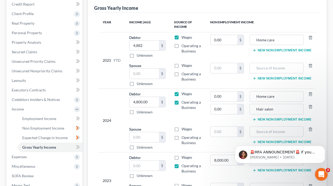
click at [113, 102] on div "2024" at bounding box center [112, 120] width 18 height 59
click at [149, 102] on input "4,800.00" at bounding box center [143, 102] width 29 height 10
click at [181, 103] on label "Operating a Business" at bounding box center [191, 105] width 20 height 11
click at [183, 103] on input "Operating a Business" at bounding box center [184, 101] width 3 height 3
click at [181, 103] on label "Operating a Business" at bounding box center [191, 105] width 20 height 11
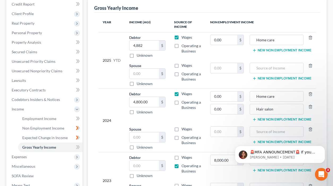
click at [183, 103] on input "Operating a Business" at bounding box center [184, 101] width 3 height 3
checkbox input "true"
click at [149, 101] on input "4,800.00" at bounding box center [143, 102] width 29 height 10
click at [146, 74] on input "text" at bounding box center [143, 74] width 29 height 10
click at [137, 101] on input "text" at bounding box center [143, 102] width 29 height 10
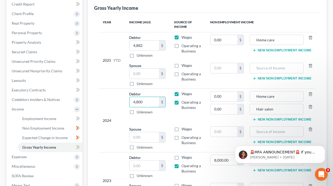
type input "4,800"
click at [103, 101] on div "2024" at bounding box center [112, 120] width 18 height 59
click at [224, 96] on input "0.00" at bounding box center [223, 96] width 27 height 10
type input "04,800"
click at [226, 111] on input "0.00" at bounding box center [223, 109] width 27 height 10
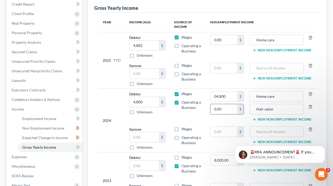
click at [226, 111] on input "0.00" at bounding box center [223, 109] width 27 height 10
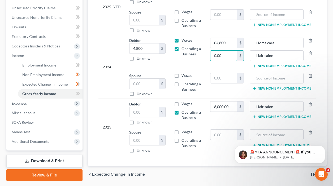
scroll to position [118, 0]
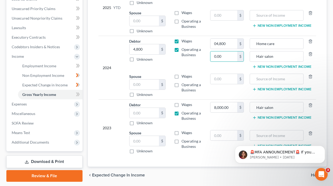
click at [181, 105] on label "Wages" at bounding box center [186, 104] width 11 height 5
click at [183, 105] on input "Wages" at bounding box center [184, 103] width 3 height 3
click at [234, 107] on input "8,000.00" at bounding box center [223, 107] width 27 height 10
click at [230, 108] on input "8,000.00" at bounding box center [223, 107] width 27 height 10
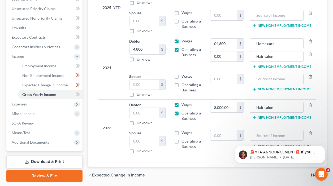
click at [181, 106] on label "Wages" at bounding box center [186, 104] width 11 height 5
click at [183, 106] on input "Wages" at bounding box center [184, 103] width 3 height 3
checkbox input "false"
click at [104, 107] on div "2023" at bounding box center [112, 128] width 18 height 52
click at [222, 117] on td "8,000.00 $" at bounding box center [227, 114] width 42 height 28
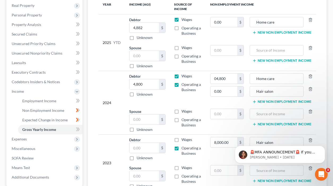
scroll to position [136, 0]
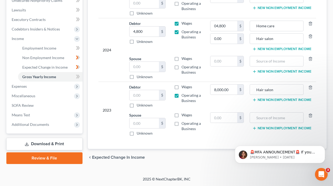
click at [272, 166] on body "🚨MFA ANNOUNCEMENT🚨 If you are filing [DATE] in [US_STATE] or [US_STATE], you ne…" at bounding box center [280, 153] width 102 height 33
click at [324, 148] on icon "Dismiss notification" at bounding box center [323, 147] width 3 height 3
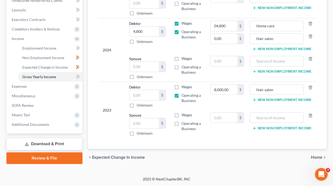
click at [317, 157] on span "Home" at bounding box center [316, 157] width 11 height 4
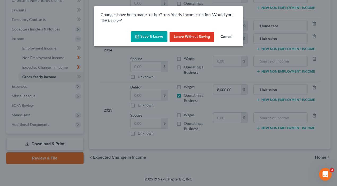
click at [149, 35] on button "Save & Leave" at bounding box center [149, 36] width 37 height 11
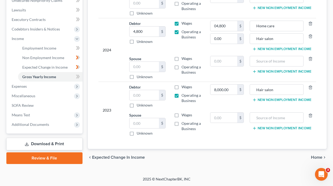
type input "4,800.00"
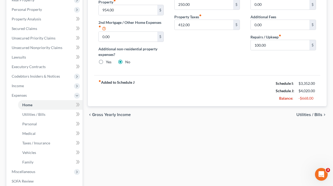
scroll to position [95, 0]
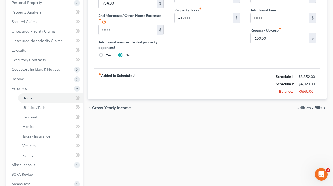
click at [103, 107] on span "Gross Yearly Income" at bounding box center [111, 108] width 39 height 4
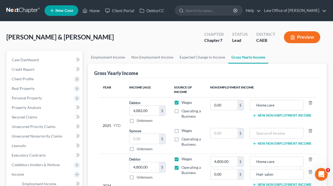
click at [298, 34] on button "Preview" at bounding box center [302, 37] width 36 height 12
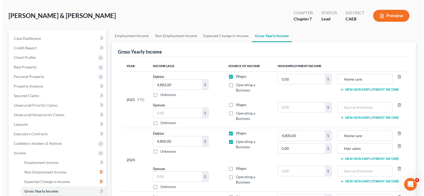
scroll to position [11, 0]
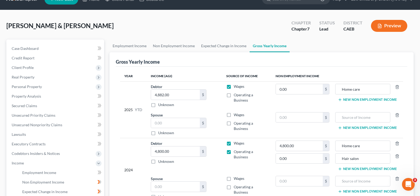
click at [337, 29] on button "Preview" at bounding box center [389, 26] width 36 height 12
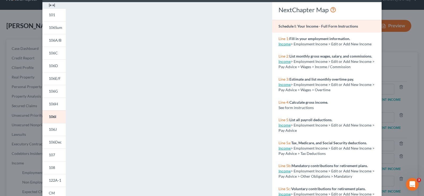
scroll to position [0, 0]
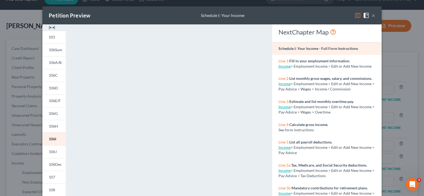
click at [337, 65] on span "> Employment Income > Edit or Add New Income" at bounding box center [331, 66] width 81 height 5
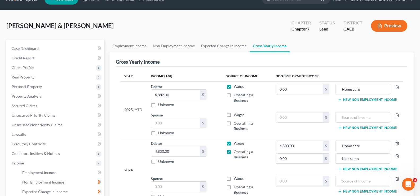
drag, startPoint x: 421, startPoint y: 94, endPoint x: 405, endPoint y: 0, distance: 95.5
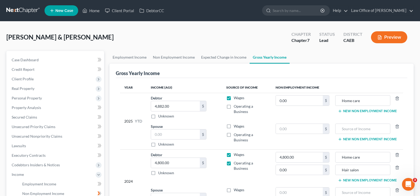
click at [129, 97] on div "2025 YTD" at bounding box center [133, 121] width 18 height 52
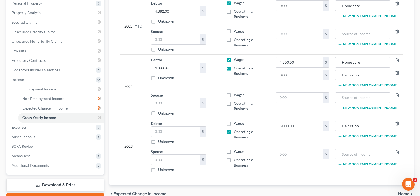
scroll to position [124, 0]
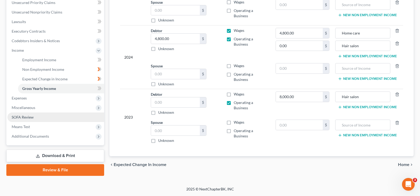
click at [24, 120] on link "SOFA Review" at bounding box center [55, 117] width 97 height 10
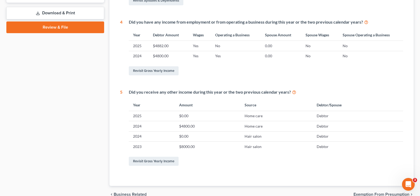
scroll to position [240, 0]
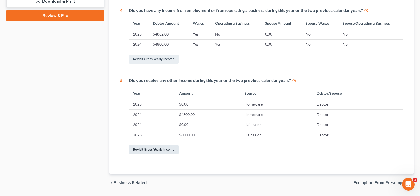
click at [161, 151] on link "Revisit Gross Yearly Income" at bounding box center [154, 149] width 50 height 9
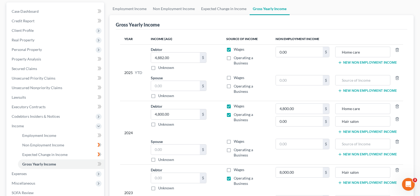
scroll to position [51, 0]
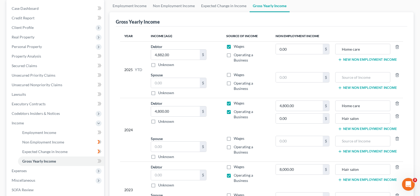
click at [337, 59] on button "New Non Employment Income" at bounding box center [367, 60] width 59 height 4
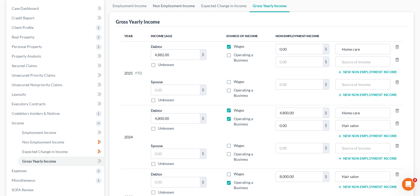
click at [173, 5] on link "Non Employment Income" at bounding box center [174, 5] width 48 height 13
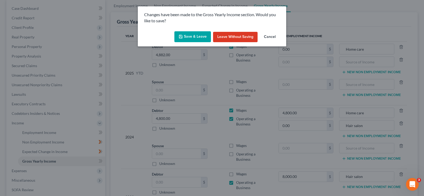
click at [198, 34] on button "Save & Leave" at bounding box center [192, 36] width 37 height 11
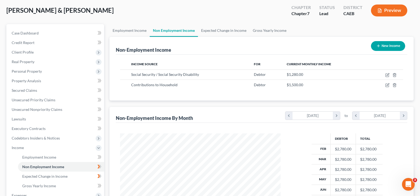
scroll to position [19, 0]
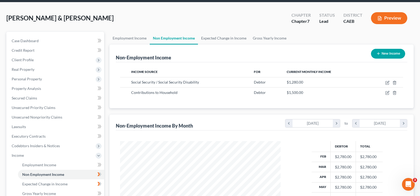
click at [48, 8] on div "[PERSON_NAME] & [PERSON_NAME] Upgraded Chapter Chapter 7 Status Lead District C…" at bounding box center [210, 146] width 420 height 289
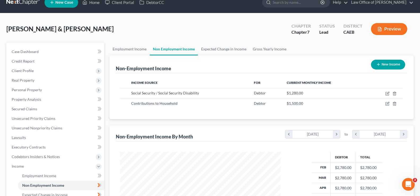
scroll to position [6, 0]
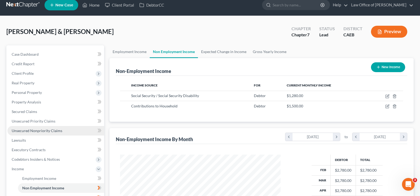
click at [25, 133] on span "Unsecured Nonpriority Claims" at bounding box center [37, 130] width 51 height 5
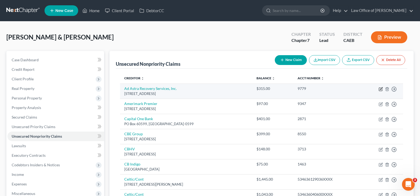
click at [337, 89] on icon "button" at bounding box center [381, 89] width 4 height 4
select select "17"
select select "1"
select select "4"
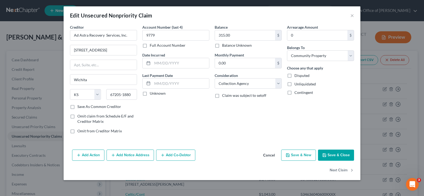
click at [325, 154] on polyline "button" at bounding box center [324, 153] width 1 height 1
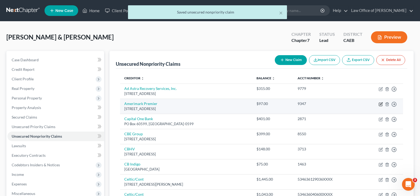
click at [337, 104] on icon "button" at bounding box center [381, 103] width 2 height 2
select select "52"
select select "2"
select select "4"
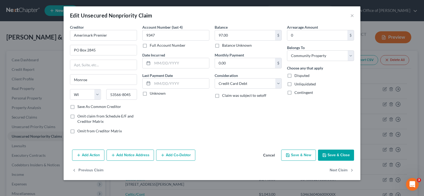
click at [329, 155] on button "Save & Close" at bounding box center [336, 155] width 36 height 11
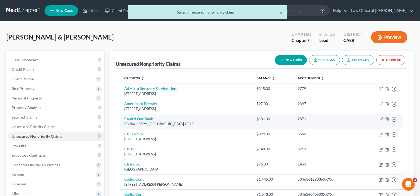
click at [337, 119] on icon "button" at bounding box center [381, 119] width 4 height 4
select select "4"
select select "2"
select select "4"
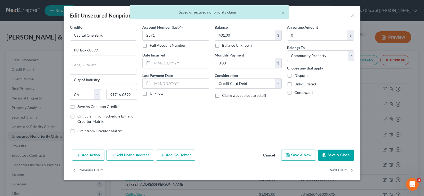
click at [328, 156] on button "Save & Close" at bounding box center [336, 155] width 36 height 11
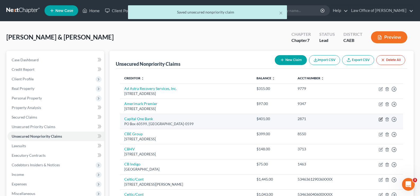
click at [337, 119] on icon "button" at bounding box center [381, 118] width 2 height 2
select select "4"
select select "2"
select select "4"
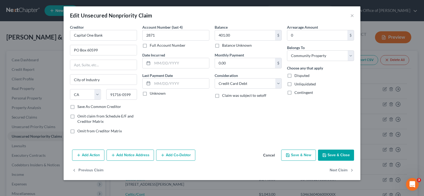
click at [337, 153] on button "Save & Close" at bounding box center [336, 155] width 36 height 11
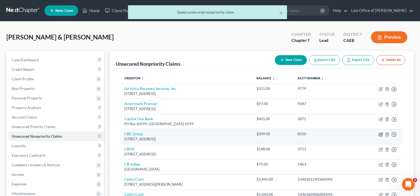
click at [337, 135] on icon "button" at bounding box center [381, 134] width 2 height 2
select select "16"
select select "0"
select select "4"
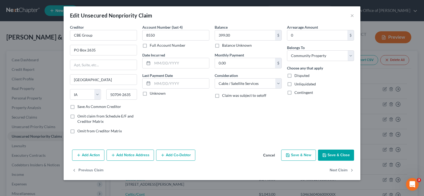
click at [335, 156] on button "Save & Close" at bounding box center [336, 155] width 36 height 11
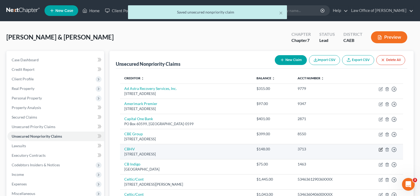
click at [337, 149] on icon "button" at bounding box center [381, 149] width 2 height 2
select select "35"
select select "14"
select select "4"
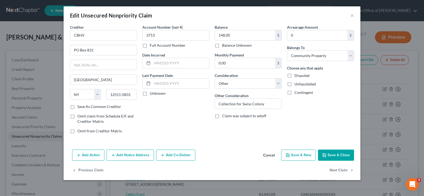
click at [334, 154] on button "Save & Close" at bounding box center [336, 155] width 36 height 11
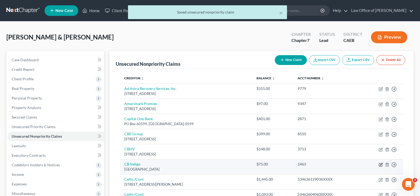
click at [337, 166] on icon "button" at bounding box center [381, 165] width 4 height 4
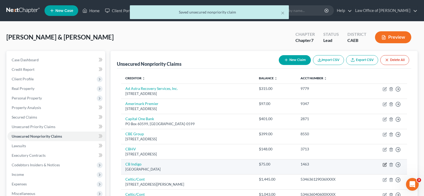
select select "43"
select select "4"
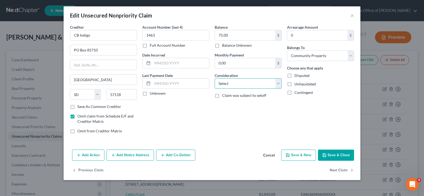
click at [257, 84] on select "Select Cable / Satellite Services Collection Agency Credit Card Debt Debt Couns…" at bounding box center [248, 83] width 67 height 11
click at [281, 85] on select "Select Cable / Satellite Services Collection Agency Credit Card Debt Debt Couns…" at bounding box center [248, 83] width 67 height 11
select select "2"
click at [215, 78] on select "Select Cable / Satellite Services Collection Agency Credit Card Debt Debt Couns…" at bounding box center [248, 83] width 67 height 11
click at [328, 153] on button "Save & Close" at bounding box center [336, 155] width 36 height 11
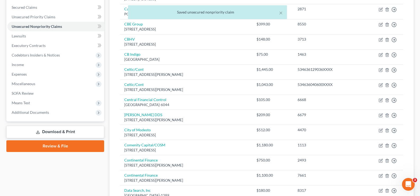
scroll to position [111, 0]
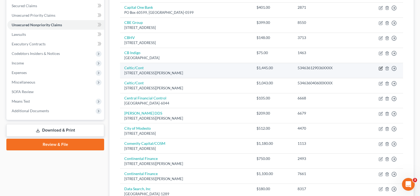
click at [337, 68] on icon "button" at bounding box center [381, 68] width 4 height 4
select select "7"
select select "2"
select select "4"
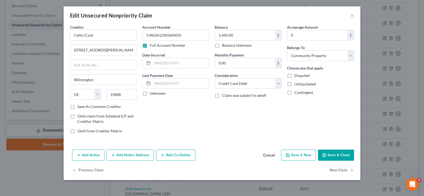
click at [324, 152] on button "Save & Close" at bounding box center [336, 155] width 36 height 11
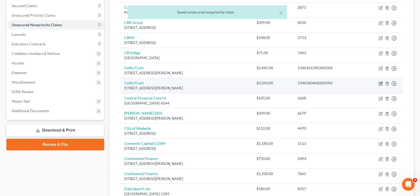
click at [337, 83] on icon "button" at bounding box center [381, 83] width 4 height 4
select select "7"
select select "2"
select select "4"
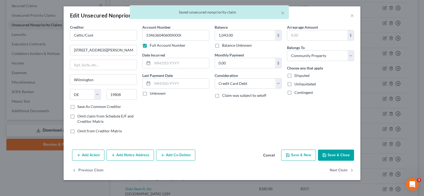
click at [333, 153] on button "Save & Close" at bounding box center [336, 155] width 36 height 11
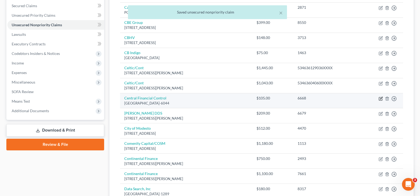
click at [337, 99] on icon "button" at bounding box center [381, 99] width 4 height 4
select select "4"
select select "1"
select select "4"
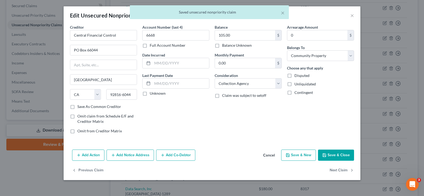
click at [332, 155] on button "Save & Close" at bounding box center [336, 155] width 36 height 11
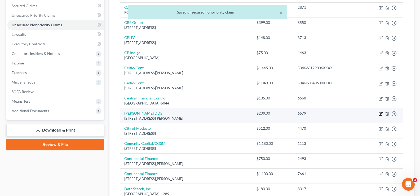
click at [337, 113] on icon "button" at bounding box center [381, 114] width 4 height 4
select select "4"
select select "9"
select select "4"
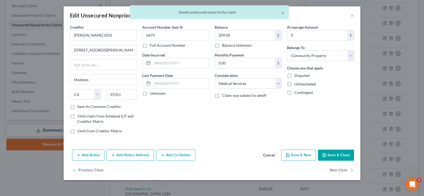
click at [325, 155] on icon "button" at bounding box center [324, 155] width 4 height 4
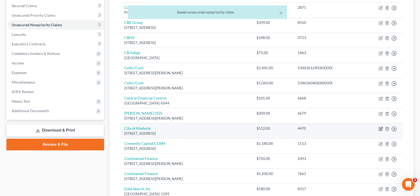
click at [337, 128] on icon "button" at bounding box center [381, 129] width 4 height 4
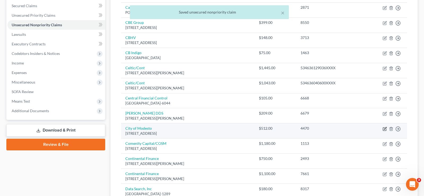
select select "4"
select select "14"
select select "4"
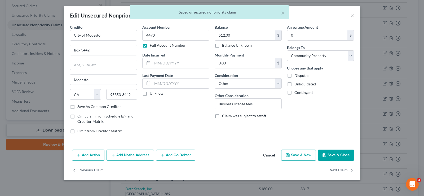
click at [332, 153] on button "Save & Close" at bounding box center [336, 155] width 36 height 11
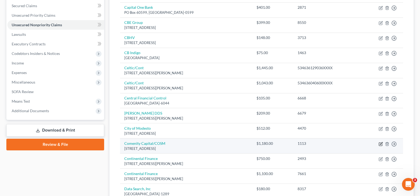
click at [337, 144] on icon "button" at bounding box center [381, 144] width 4 height 4
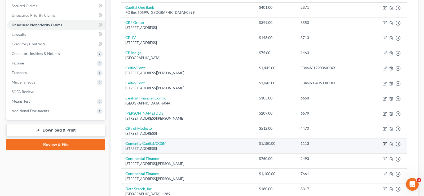
select select "36"
select select "4"
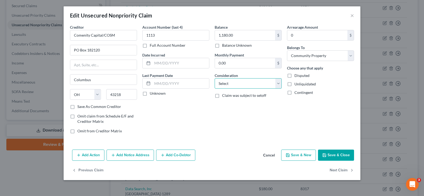
click at [278, 84] on select "Select Cable / Satellite Services Collection Agency Credit Card Debt Debt Couns…" at bounding box center [248, 83] width 67 height 11
select select "2"
click at [215, 78] on select "Select Cable / Satellite Services Collection Agency Credit Card Debt Debt Couns…" at bounding box center [248, 83] width 67 height 11
click at [332, 153] on button "Save & Close" at bounding box center [336, 155] width 36 height 11
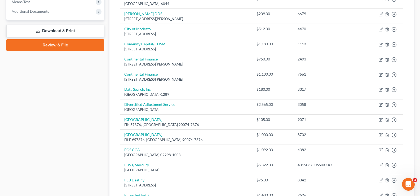
scroll to position [213, 0]
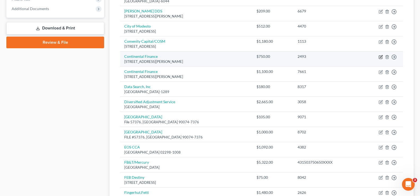
click at [337, 58] on icon "button" at bounding box center [381, 57] width 4 height 4
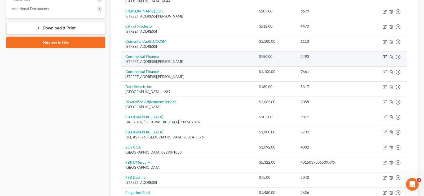
select select "7"
select select "4"
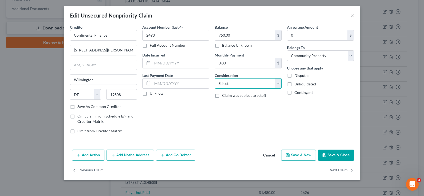
click at [278, 83] on select "Select Cable / Satellite Services Collection Agency Credit Card Debt Debt Couns…" at bounding box center [248, 83] width 67 height 11
select select "2"
click at [215, 78] on select "Select Cable / Satellite Services Collection Agency Credit Card Debt Debt Couns…" at bounding box center [248, 83] width 67 height 11
click at [331, 156] on button "Save & Close" at bounding box center [336, 155] width 36 height 11
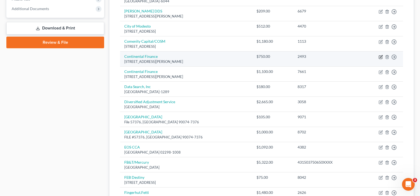
click at [337, 58] on icon "button" at bounding box center [381, 57] width 4 height 4
select select "7"
select select "2"
select select "4"
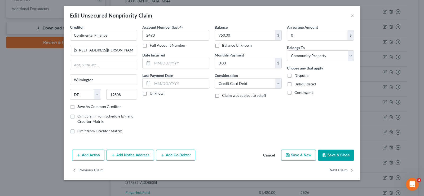
click at [335, 153] on button "Save & Close" at bounding box center [336, 155] width 36 height 11
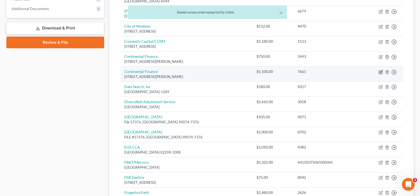
click at [337, 72] on icon "button" at bounding box center [380, 72] width 3 height 3
select select "7"
select select "2"
select select "4"
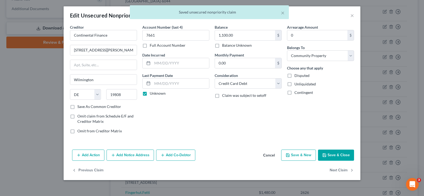
click at [330, 157] on button "Save & Close" at bounding box center [336, 155] width 36 height 11
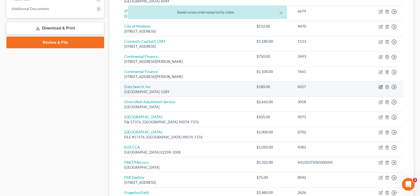
click at [337, 87] on icon "button" at bounding box center [381, 86] width 2 height 2
select select "45"
select select "9"
select select "4"
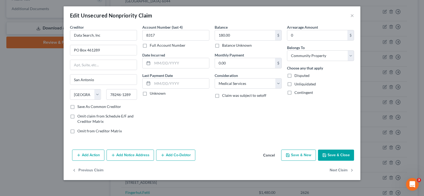
click at [334, 157] on button "Save & Close" at bounding box center [336, 155] width 36 height 11
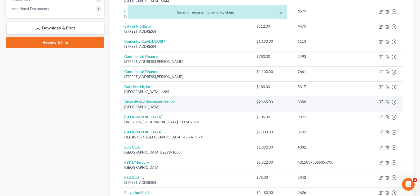
click at [337, 102] on icon "button" at bounding box center [381, 101] width 2 height 2
select select "24"
select select "14"
select select "4"
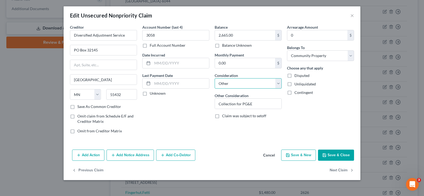
click at [260, 85] on select "Select Cable / Satellite Services Collection Agency Credit Card Debt Debt Couns…" at bounding box center [248, 83] width 67 height 11
select select "1"
click at [215, 78] on select "Select Cable / Satellite Services Collection Agency Credit Card Debt Debt Couns…" at bounding box center [248, 83] width 67 height 11
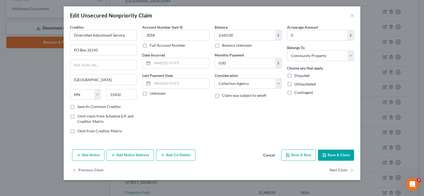
click at [327, 152] on button "Save & Close" at bounding box center [336, 155] width 36 height 11
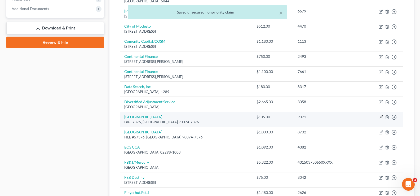
click at [337, 118] on icon "button" at bounding box center [381, 117] width 4 height 4
select select "4"
select select "9"
select select "4"
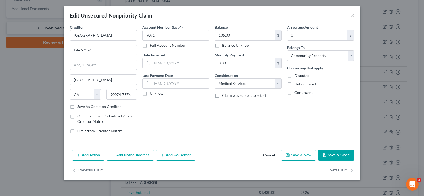
click at [326, 154] on icon "button" at bounding box center [324, 155] width 4 height 4
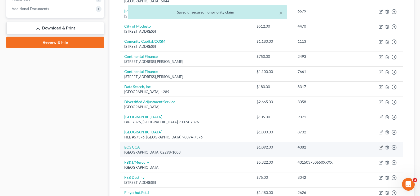
click at [337, 146] on icon "button" at bounding box center [381, 147] width 4 height 4
select select "22"
select select "14"
select select "4"
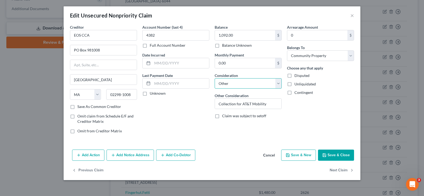
click at [277, 84] on select "Select Cable / Satellite Services Collection Agency Credit Card Debt Debt Couns…" at bounding box center [248, 83] width 67 height 11
select select "1"
click at [215, 78] on select "Select Cable / Satellite Services Collection Agency Credit Card Debt Debt Couns…" at bounding box center [248, 83] width 67 height 11
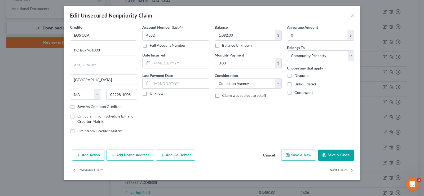
click at [337, 156] on button "Save & Close" at bounding box center [336, 155] width 36 height 11
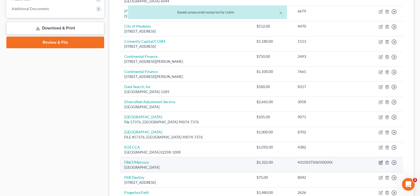
click at [337, 163] on icon "button" at bounding box center [381, 162] width 4 height 4
select select "10"
select select "2"
select select "4"
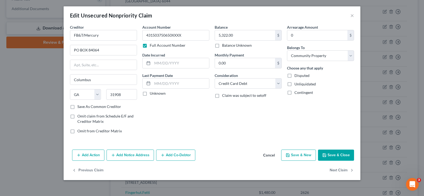
click at [328, 153] on button "Save & Close" at bounding box center [336, 155] width 36 height 11
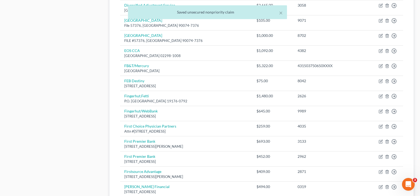
scroll to position [313, 0]
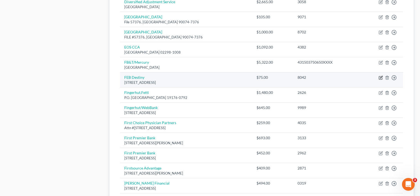
click at [337, 78] on icon "button" at bounding box center [381, 78] width 4 height 4
select select "38"
select select "4"
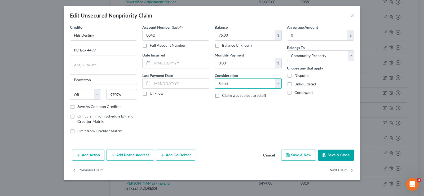
click at [255, 85] on select "Select Cable / Satellite Services Collection Agency Credit Card Debt Debt Couns…" at bounding box center [248, 83] width 67 height 11
select select "2"
click at [215, 78] on select "Select Cable / Satellite Services Collection Agency Credit Card Debt Debt Couns…" at bounding box center [248, 83] width 67 height 11
click at [337, 158] on button "Save & Close" at bounding box center [336, 155] width 36 height 11
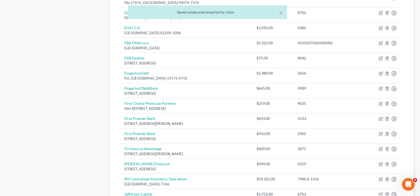
scroll to position [344, 0]
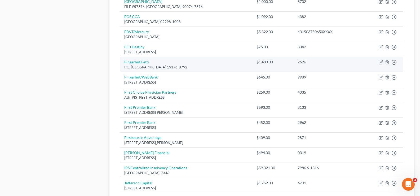
click at [337, 62] on icon "button" at bounding box center [381, 62] width 2 height 2
select select "39"
select select "2"
select select "4"
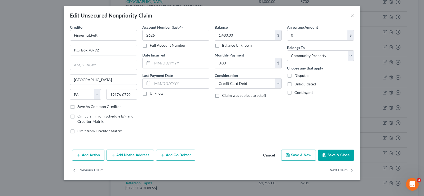
click at [326, 157] on icon "button" at bounding box center [324, 155] width 4 height 4
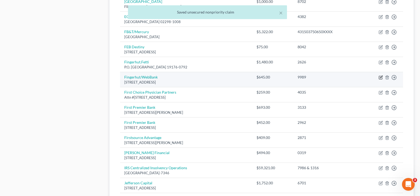
click at [337, 78] on icon "button" at bounding box center [381, 77] width 2 height 2
select select "24"
select select "4"
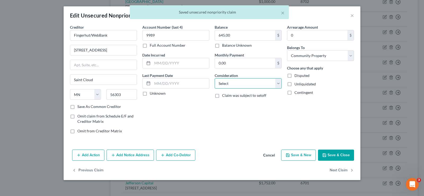
click at [270, 85] on select "Select Cable / Satellite Services Collection Agency Credit Card Debt Debt Couns…" at bounding box center [248, 83] width 67 height 11
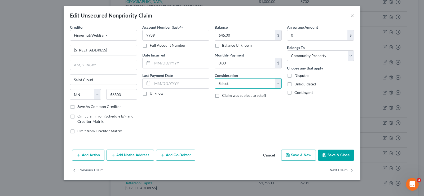
select select "2"
click at [215, 78] on select "Select Cable / Satellite Services Collection Agency Credit Card Debt Debt Couns…" at bounding box center [248, 83] width 67 height 11
click at [333, 158] on button "Save & Close" at bounding box center [336, 155] width 36 height 11
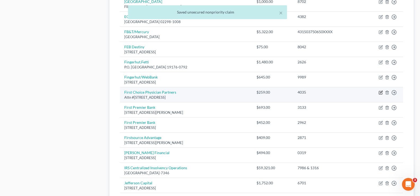
click at [337, 93] on icon "button" at bounding box center [381, 92] width 4 height 4
select select "20"
select select "9"
select select "4"
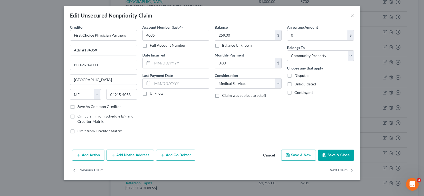
click at [330, 153] on button "Save & Close" at bounding box center [336, 155] width 36 height 11
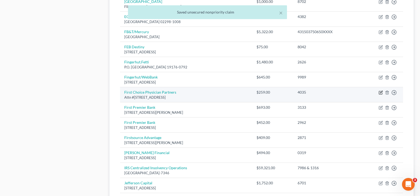
click at [337, 93] on icon "button" at bounding box center [381, 92] width 4 height 4
select select "20"
select select "9"
select select "4"
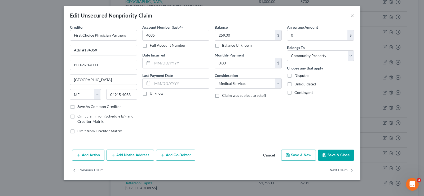
click at [337, 155] on button "Save & Close" at bounding box center [336, 155] width 36 height 11
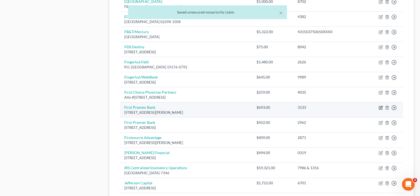
click at [337, 107] on icon "button" at bounding box center [381, 108] width 4 height 4
select select "43"
select select "4"
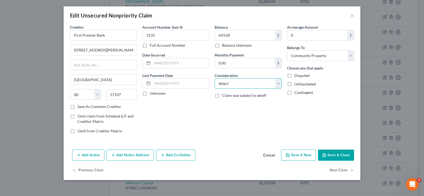
click at [269, 83] on select "Select Cable / Satellite Services Collection Agency Credit Card Debt Debt Couns…" at bounding box center [248, 83] width 67 height 11
select select "2"
click at [215, 78] on select "Select Cable / Satellite Services Collection Agency Credit Card Debt Debt Couns…" at bounding box center [248, 83] width 67 height 11
click at [329, 153] on button "Save & Close" at bounding box center [336, 155] width 36 height 11
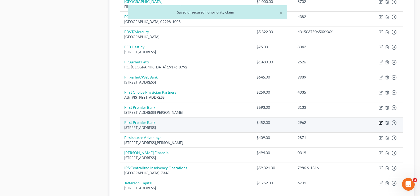
click at [337, 122] on icon "button" at bounding box center [381, 123] width 4 height 4
select select "43"
select select "2"
select select "4"
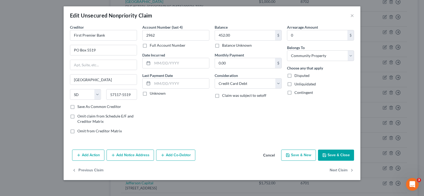
click at [332, 153] on button "Save & Close" at bounding box center [336, 155] width 36 height 11
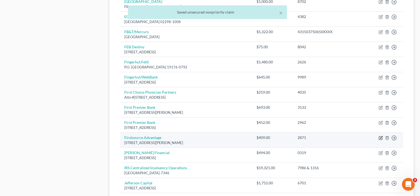
click at [337, 138] on icon "button" at bounding box center [380, 138] width 3 height 3
select select "35"
select select "14"
select select "0"
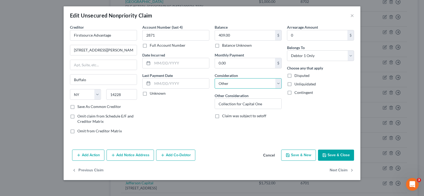
click at [268, 82] on select "Select Cable / Satellite Services Collection Agency Credit Card Debt Debt Couns…" at bounding box center [248, 83] width 67 height 11
select select "1"
click at [215, 78] on select "Select Cable / Satellite Services Collection Agency Credit Card Debt Debt Couns…" at bounding box center [248, 83] width 67 height 11
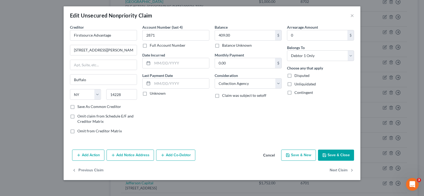
click at [330, 158] on button "Save & Close" at bounding box center [336, 155] width 36 height 11
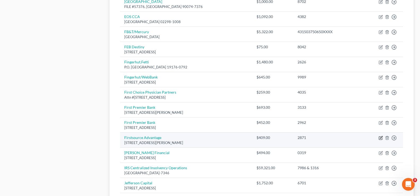
click at [337, 138] on icon "button" at bounding box center [381, 138] width 4 height 4
select select "35"
select select "1"
select select "0"
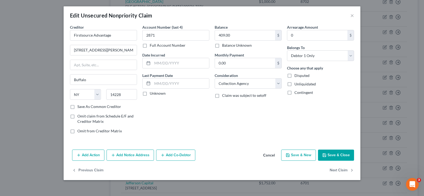
click at [324, 154] on icon "button" at bounding box center [324, 155] width 4 height 4
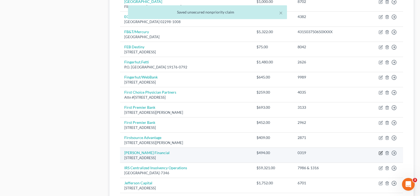
click at [337, 153] on icon "button" at bounding box center [381, 152] width 2 height 2
select select "4"
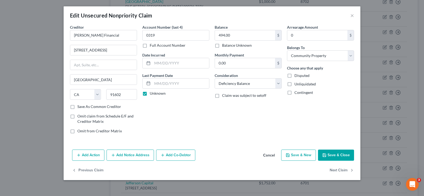
click at [337, 155] on button "Save & Close" at bounding box center [336, 155] width 36 height 11
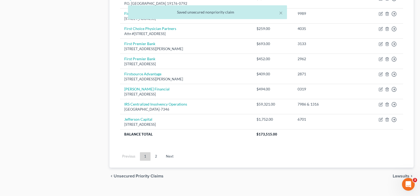
scroll to position [411, 0]
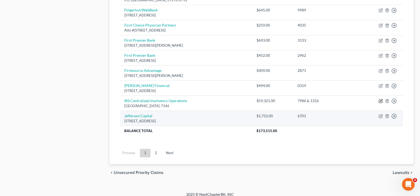
drag, startPoint x: 381, startPoint y: 101, endPoint x: 369, endPoint y: 118, distance: 21.2
click at [337, 117] on icon "button" at bounding box center [381, 116] width 4 height 4
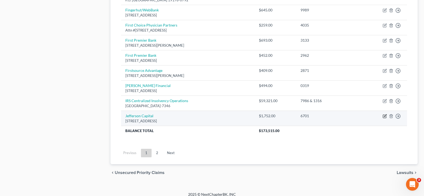
select select "24"
select select "1"
select select "4"
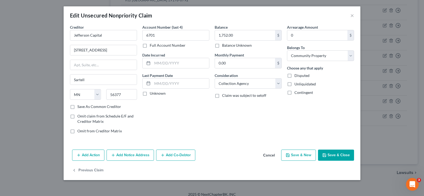
click at [337, 156] on button "Save & Close" at bounding box center [336, 155] width 36 height 11
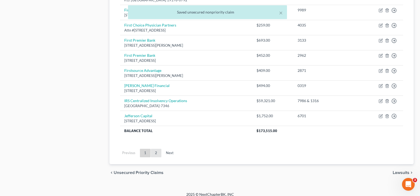
click at [152, 153] on link "2" at bounding box center [156, 153] width 11 height 8
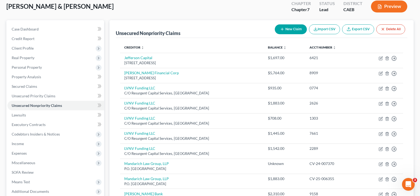
scroll to position [36, 0]
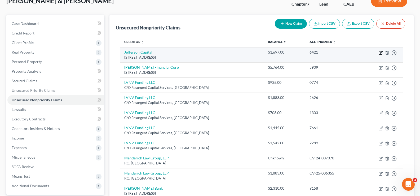
click at [337, 52] on icon "button" at bounding box center [381, 52] width 2 height 2
select select "24"
select select "1"
select select "4"
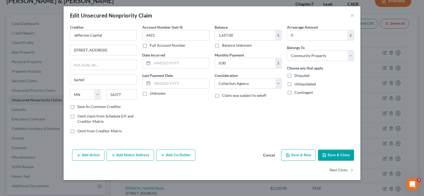
click at [330, 155] on button "Save & Close" at bounding box center [336, 155] width 36 height 11
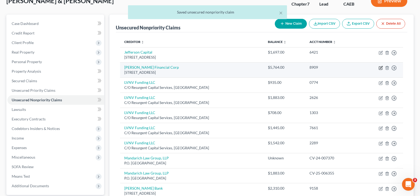
click at [337, 68] on icon "button" at bounding box center [381, 67] width 2 height 2
select select "4"
select select "14"
select select "4"
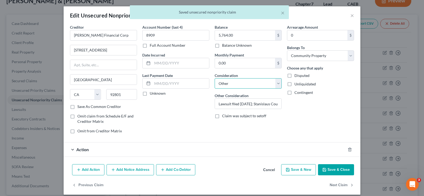
click at [279, 87] on select "Select Cable / Satellite Services Collection Agency Credit Card Debt Debt Couns…" at bounding box center [248, 83] width 67 height 11
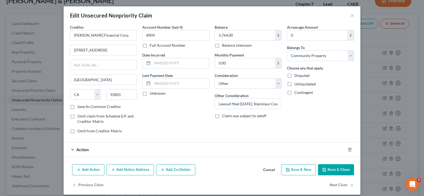
click at [313, 119] on div "Arrearage Amount 0 $ Belongs To * Select Debtor 1 Only Debtor 2 Only Debtor 1 A…" at bounding box center [320, 80] width 72 height 113
click at [330, 169] on button "Save & Close" at bounding box center [336, 169] width 36 height 11
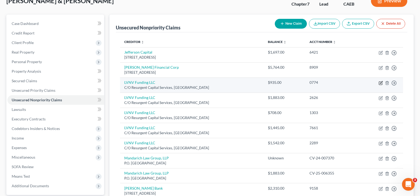
click at [337, 83] on icon "button" at bounding box center [381, 82] width 2 height 2
select select "42"
select select "4"
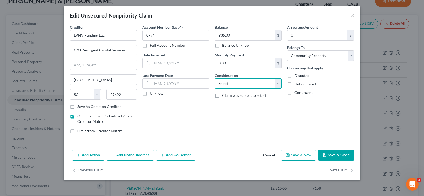
click at [269, 84] on select "Select Cable / Satellite Services Collection Agency Credit Card Debt Debt Couns…" at bounding box center [248, 83] width 67 height 11
select select "1"
click at [215, 78] on select "Select Cable / Satellite Services Collection Agency Credit Card Debt Debt Couns…" at bounding box center [248, 83] width 67 height 11
click at [329, 156] on button "Save & Close" at bounding box center [336, 155] width 36 height 11
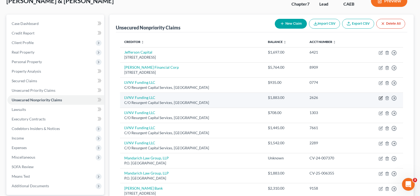
click at [337, 98] on icon "button" at bounding box center [380, 98] width 3 height 3
select select "42"
select select "1"
select select "4"
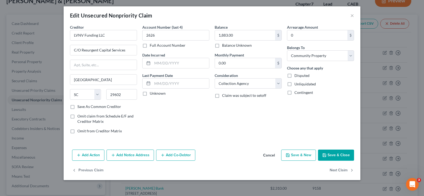
click at [329, 156] on button "Save & Close" at bounding box center [336, 155] width 36 height 11
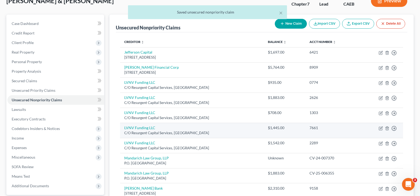
click at [337, 129] on td "Move to D Move to E Move to G Move to Notice Only" at bounding box center [381, 130] width 44 height 15
click at [337, 128] on icon "button" at bounding box center [380, 128] width 3 height 3
select select "42"
select select "1"
select select "4"
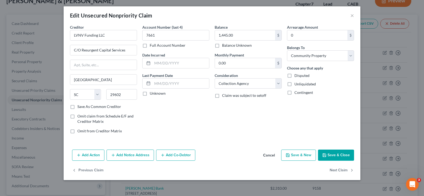
click at [337, 159] on button "Save & Close" at bounding box center [336, 155] width 36 height 11
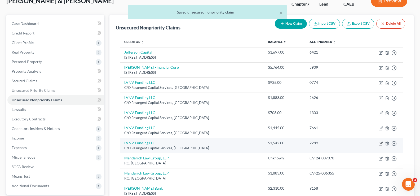
click at [337, 143] on icon "button" at bounding box center [381, 143] width 4 height 4
select select "42"
select select "1"
select select "4"
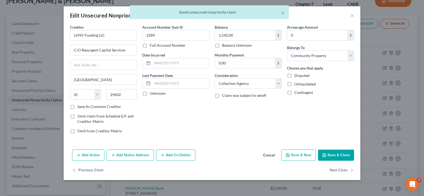
click at [337, 151] on button "Save & Close" at bounding box center [336, 155] width 36 height 11
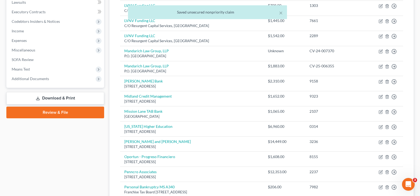
scroll to position [150, 0]
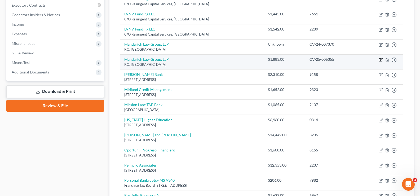
click at [337, 61] on icon "button" at bounding box center [381, 60] width 4 height 4
select select "14"
select select "4"
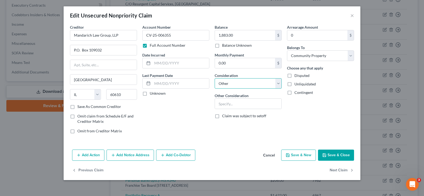
click at [279, 83] on select "Select Cable / Satellite Services Collection Agency Credit Card Debt Debt Couns…" at bounding box center [248, 83] width 67 height 11
click at [315, 113] on div "Arrearage Amount 0 $ Belongs To * Select Debtor 1 Only Debtor 2 Only Debtor 1 A…" at bounding box center [320, 80] width 72 height 113
click at [241, 106] on input "text" at bounding box center [248, 104] width 67 height 10
type input "Lawsuit"
click at [335, 155] on button "Save & Close" at bounding box center [336, 155] width 36 height 11
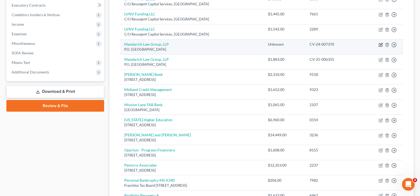
click at [337, 46] on icon "button" at bounding box center [381, 45] width 4 height 4
select select "14"
select select "4"
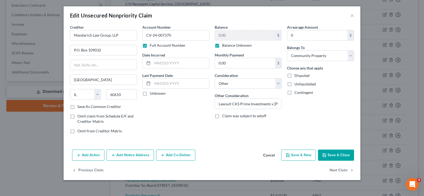
click at [332, 159] on button "Save & Close" at bounding box center [336, 155] width 36 height 11
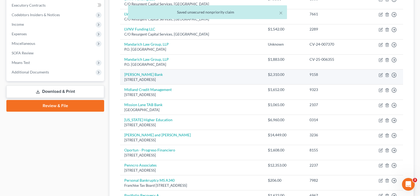
click at [337, 74] on td "Move to D Move to E Move to G Move to Notice Only" at bounding box center [381, 76] width 44 height 15
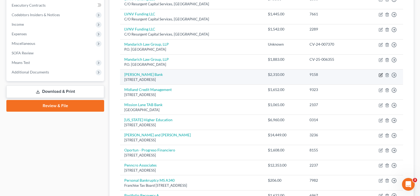
click at [337, 74] on icon "button" at bounding box center [380, 74] width 3 height 3
select select "35"
select select "4"
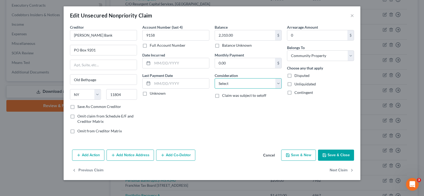
click at [277, 83] on select "Select Cable / Satellite Services Collection Agency Credit Card Debt Debt Couns…" at bounding box center [248, 83] width 67 height 11
select select "2"
click at [215, 78] on select "Select Cable / Satellite Services Collection Agency Credit Card Debt Debt Couns…" at bounding box center [248, 83] width 67 height 11
click at [333, 154] on button "Save & Close" at bounding box center [336, 155] width 36 height 11
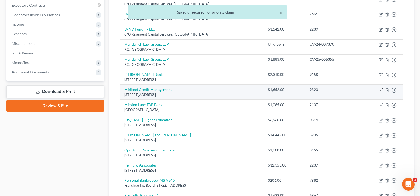
click at [337, 90] on icon "button" at bounding box center [381, 90] width 4 height 4
select select "23"
select select "1"
select select "4"
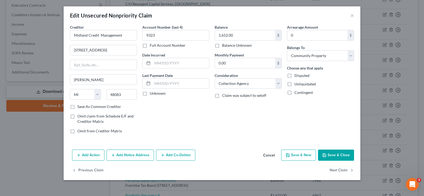
click at [329, 154] on button "Save & Close" at bounding box center [336, 155] width 36 height 11
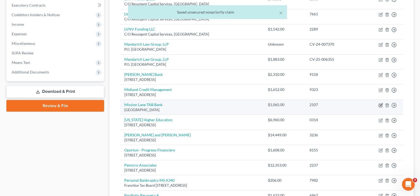
click at [337, 104] on icon "button" at bounding box center [381, 105] width 4 height 4
select select "10"
select select "4"
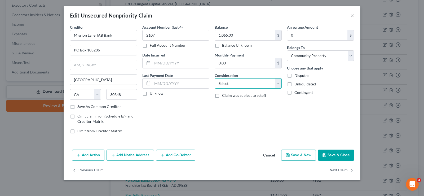
click at [263, 84] on select "Select Cable / Satellite Services Collection Agency Credit Card Debt Debt Couns…" at bounding box center [248, 83] width 67 height 11
select select "2"
click at [215, 78] on select "Select Cable / Satellite Services Collection Agency Credit Card Debt Debt Couns…" at bounding box center [248, 83] width 67 height 11
drag, startPoint x: 337, startPoint y: 160, endPoint x: 335, endPoint y: 156, distance: 4.1
click at [337, 160] on button "Save & Close" at bounding box center [336, 155] width 36 height 11
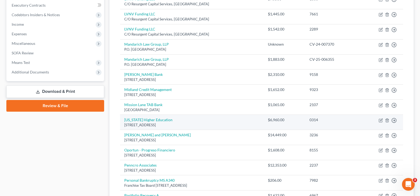
click at [337, 121] on td "Move to D Move to E Move to G Move to Notice Only" at bounding box center [381, 122] width 44 height 15
click at [337, 120] on icon "button" at bounding box center [381, 120] width 4 height 4
select select "26"
select select "4"
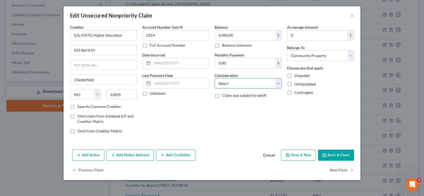
click at [280, 82] on select "Select Cable / Satellite Services Collection Agency Credit Card Debt Debt Couns…" at bounding box center [248, 83] width 67 height 11
select select "17"
click at [215, 78] on select "Select Cable / Satellite Services Collection Agency Credit Card Debt Debt Couns…" at bounding box center [248, 83] width 67 height 11
click at [325, 155] on polyline "button" at bounding box center [325, 155] width 2 height 1
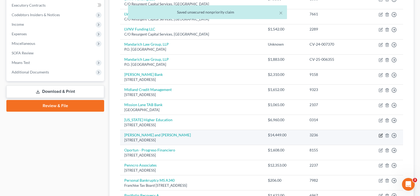
click at [337, 136] on icon "button" at bounding box center [381, 135] width 4 height 4
select select "4"
select select "14"
select select "4"
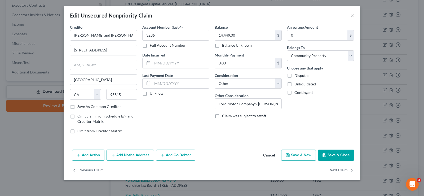
click at [333, 153] on button "Save & Close" at bounding box center [336, 155] width 36 height 11
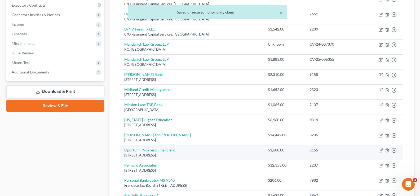
click at [337, 150] on icon "button" at bounding box center [381, 150] width 4 height 4
select select "4"
select select "10"
select select "4"
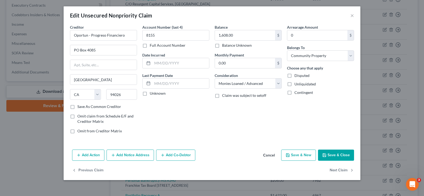
click at [328, 152] on button "Save & Close" at bounding box center [336, 155] width 36 height 11
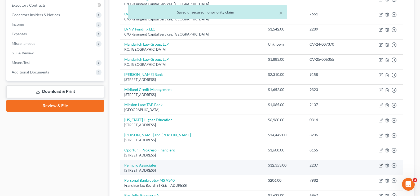
click at [337, 165] on icon "button" at bounding box center [381, 165] width 4 height 4
select select "39"
select select "8"
select select "4"
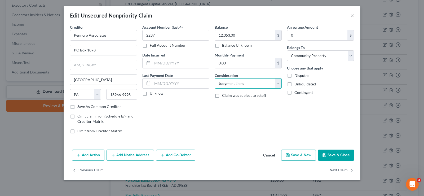
click at [279, 84] on select "Select Cable / Satellite Services Collection Agency Credit Card Debt Debt Couns…" at bounding box center [248, 83] width 67 height 11
select select "14"
click at [215, 78] on select "Select Cable / Satellite Services Collection Agency Credit Card Debt Debt Couns…" at bounding box center [248, 83] width 67 height 11
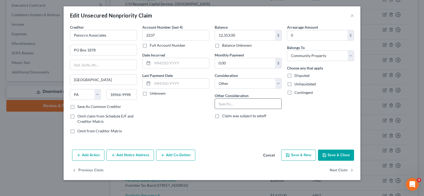
click at [240, 101] on input "text" at bounding box center [248, 104] width 67 height 10
type input "Lawsuit collection"
click at [332, 154] on button "Save & Close" at bounding box center [336, 155] width 36 height 11
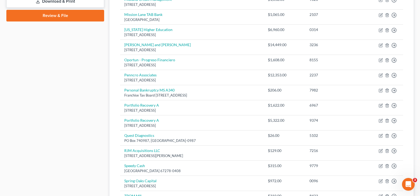
scroll to position [253, 0]
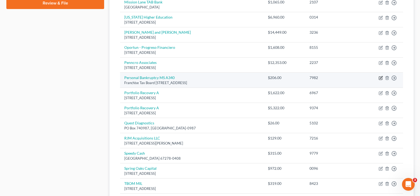
click at [337, 78] on icon "button" at bounding box center [381, 77] width 2 height 2
select select "4"
select select "7"
select select "4"
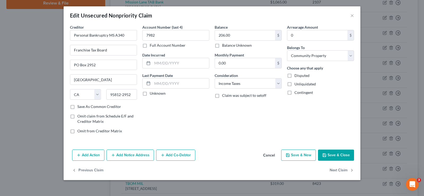
click at [330, 152] on button "Save & Close" at bounding box center [336, 155] width 36 height 11
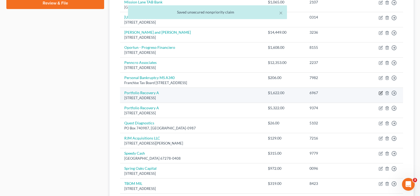
click at [337, 93] on icon "button" at bounding box center [380, 93] width 3 height 3
select select "48"
select select "1"
select select "4"
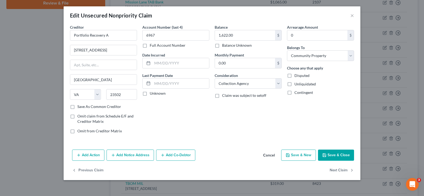
click at [337, 158] on button "Save & Close" at bounding box center [336, 155] width 36 height 11
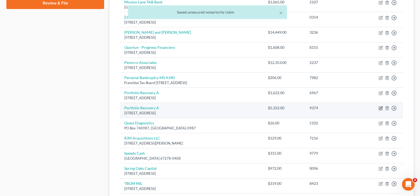
click at [337, 108] on icon "button" at bounding box center [381, 108] width 4 height 4
select select "48"
select select "1"
select select "4"
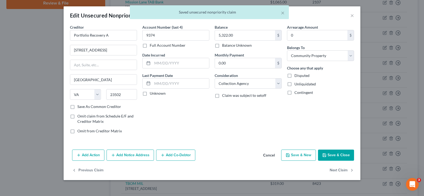
click at [331, 157] on button "Save & Close" at bounding box center [336, 155] width 36 height 11
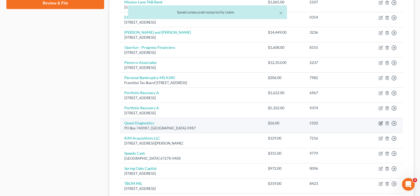
click at [337, 122] on icon "button" at bounding box center [381, 123] width 4 height 4
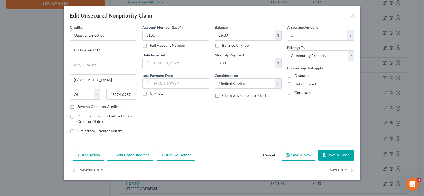
click at [333, 153] on button "Save & Close" at bounding box center [336, 155] width 36 height 11
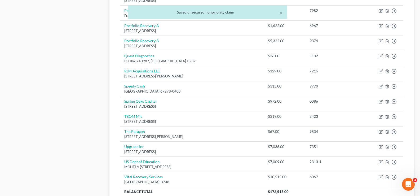
scroll to position [341, 0]
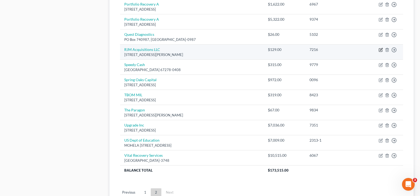
click at [337, 49] on icon "button" at bounding box center [381, 50] width 4 height 4
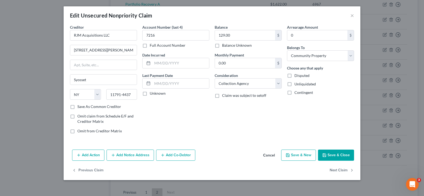
click at [337, 154] on button "Save & Close" at bounding box center [336, 155] width 36 height 11
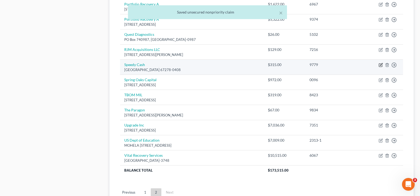
click at [337, 64] on icon "button" at bounding box center [381, 65] width 4 height 4
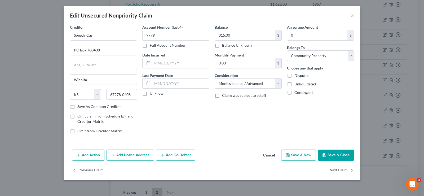
click at [336, 159] on button "Save & Close" at bounding box center [336, 155] width 36 height 11
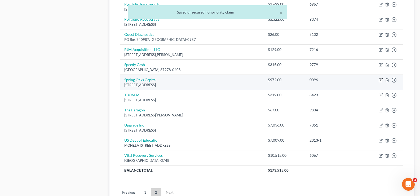
click at [337, 80] on icon "button" at bounding box center [380, 80] width 3 height 3
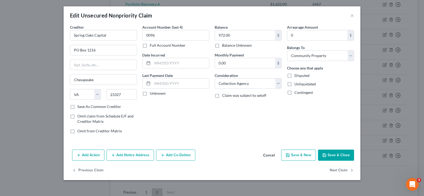
click at [327, 153] on icon "button" at bounding box center [324, 155] width 4 height 4
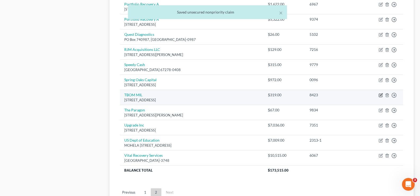
click at [337, 95] on icon "button" at bounding box center [381, 95] width 4 height 4
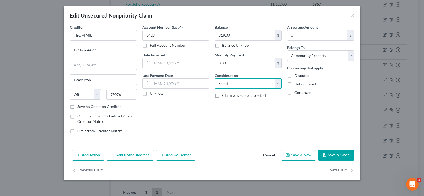
click at [280, 83] on select "Select Cable / Satellite Services Collection Agency Credit Card Debt Debt Couns…" at bounding box center [248, 83] width 67 height 11
click at [215, 78] on select "Select Cable / Satellite Services Collection Agency Credit Card Debt Debt Couns…" at bounding box center [248, 83] width 67 height 11
click at [330, 155] on button "Save & Close" at bounding box center [336, 155] width 36 height 11
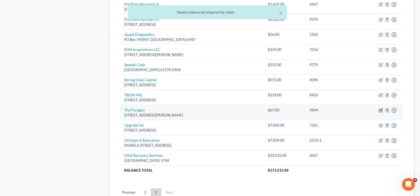
click at [337, 112] on icon "button" at bounding box center [381, 110] width 4 height 4
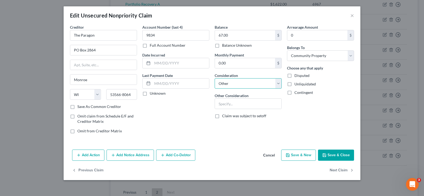
click at [270, 84] on select "Select Cable / Satellite Services Collection Agency Credit Card Debt Debt Couns…" at bounding box center [248, 83] width 67 height 11
click at [215, 78] on select "Select Cable / Satellite Services Collection Agency Credit Card Debt Debt Couns…" at bounding box center [248, 83] width 67 height 11
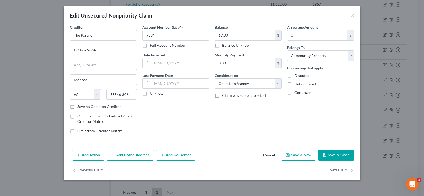
click at [331, 155] on button "Save & Close" at bounding box center [336, 155] width 36 height 11
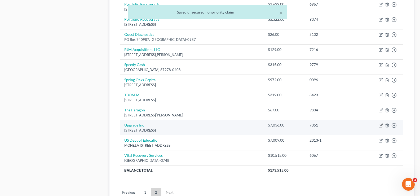
click at [337, 125] on icon "button" at bounding box center [381, 125] width 4 height 4
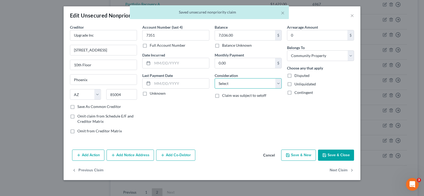
click at [257, 87] on select "Select Cable / Satellite Services Collection Agency Credit Card Debt Debt Couns…" at bounding box center [248, 83] width 67 height 11
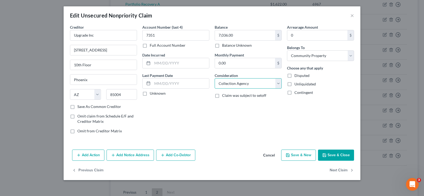
click at [215, 78] on select "Select Cable / Satellite Services Collection Agency Credit Card Debt Debt Couns…" at bounding box center [248, 83] width 67 height 11
click at [326, 157] on icon "button" at bounding box center [324, 154] width 3 height 3
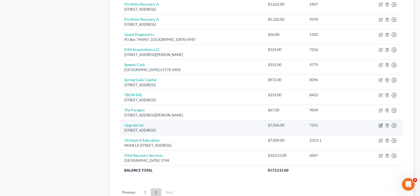
click at [337, 125] on icon "button" at bounding box center [381, 125] width 4 height 4
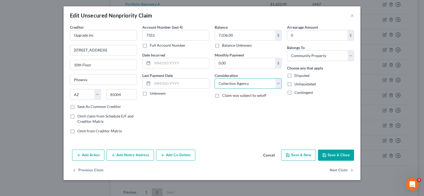
click at [269, 84] on select "Select Cable / Satellite Services Collection Agency Credit Card Debt Debt Couns…" at bounding box center [248, 83] width 67 height 11
click at [215, 78] on select "Select Cable / Satellite Services Collection Agency Credit Card Debt Debt Couns…" at bounding box center [248, 83] width 67 height 11
click at [331, 153] on button "Save & Close" at bounding box center [336, 155] width 36 height 11
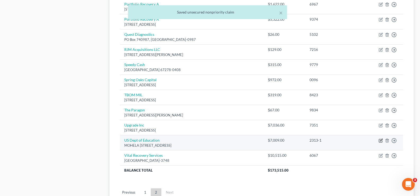
click at [337, 140] on icon "button" at bounding box center [381, 140] width 4 height 4
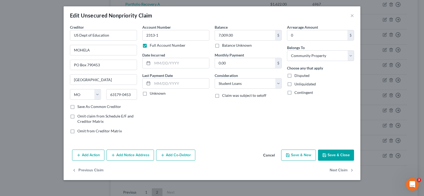
click at [333, 154] on button "Save & Close" at bounding box center [336, 155] width 36 height 11
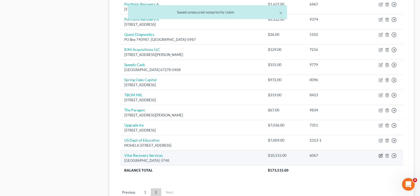
click at [337, 156] on icon "button" at bounding box center [381, 155] width 4 height 4
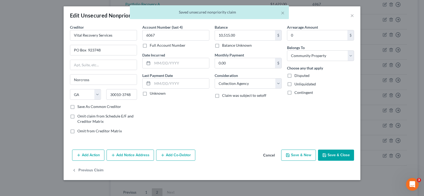
click at [337, 156] on button "Save & Close" at bounding box center [336, 155] width 36 height 11
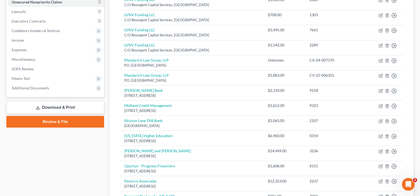
scroll to position [103, 0]
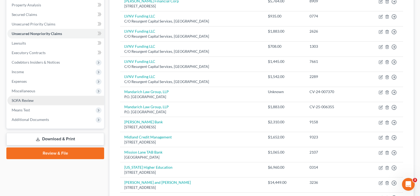
click at [17, 100] on span "SOFA Review" at bounding box center [23, 100] width 22 height 5
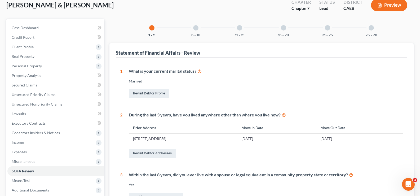
scroll to position [25, 0]
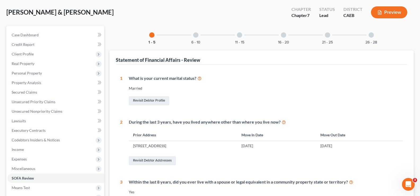
click at [197, 34] on div at bounding box center [195, 34] width 5 height 5
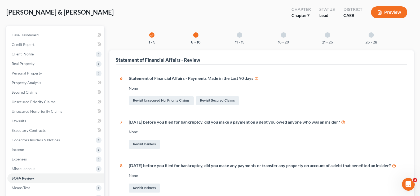
click at [326, 34] on div at bounding box center [327, 34] width 5 height 5
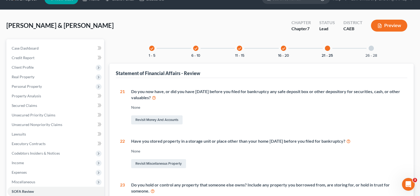
scroll to position [0, 0]
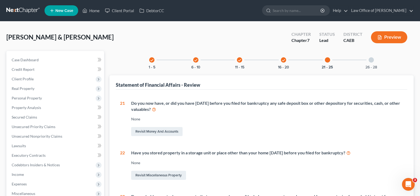
click at [282, 60] on icon "check" at bounding box center [284, 60] width 4 height 4
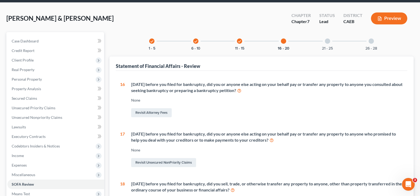
scroll to position [14, 0]
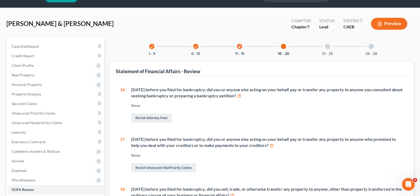
drag, startPoint x: 240, startPoint y: 46, endPoint x: 247, endPoint y: 45, distance: 7.6
click at [240, 46] on icon "check" at bounding box center [240, 47] width 4 height 4
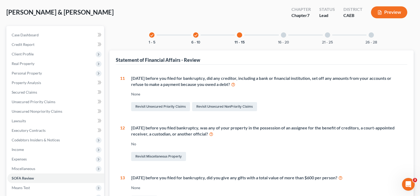
scroll to position [0, 0]
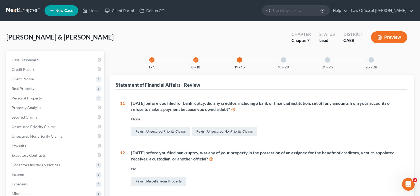
click at [194, 60] on div "check" at bounding box center [195, 59] width 5 height 5
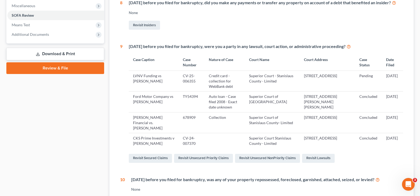
scroll to position [193, 0]
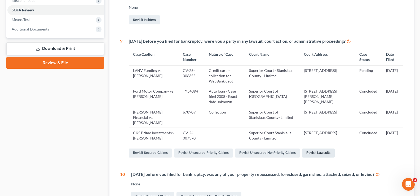
click at [307, 157] on link "Revisit Lawsuits" at bounding box center [318, 152] width 33 height 9
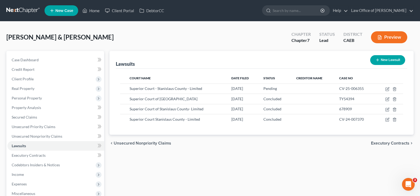
click at [120, 64] on div "Lawsuits" at bounding box center [125, 64] width 19 height 6
drag, startPoint x: 384, startPoint y: 59, endPoint x: 322, endPoint y: 60, distance: 61.5
click at [322, 60] on div "Lawsuits New Lawsuit" at bounding box center [262, 60] width 292 height 18
click at [337, 38] on button "Preview" at bounding box center [389, 37] width 36 height 12
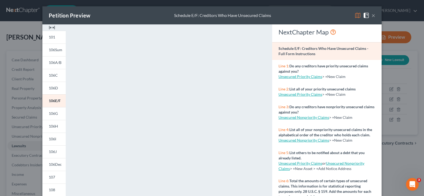
click at [337, 14] on span at bounding box center [367, 15] width 8 height 5
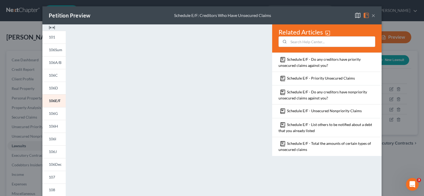
click at [337, 16] on button "×" at bounding box center [374, 15] width 4 height 6
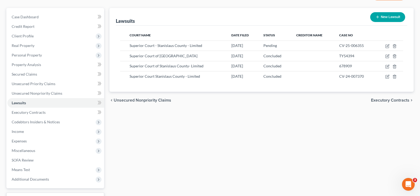
scroll to position [45, 0]
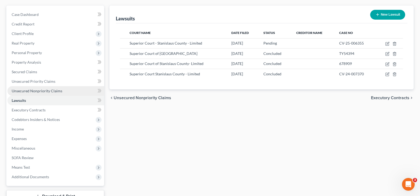
click at [30, 90] on span "Unsecured Nonpriority Claims" at bounding box center [37, 91] width 51 height 5
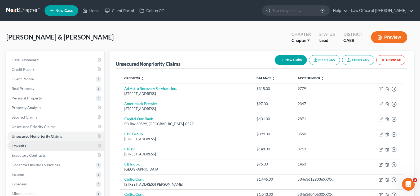
click at [20, 145] on span "Lawsuits" at bounding box center [19, 145] width 14 height 5
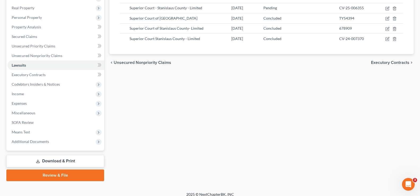
scroll to position [86, 0]
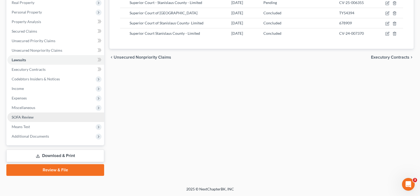
click at [28, 118] on span "SOFA Review" at bounding box center [23, 117] width 22 height 5
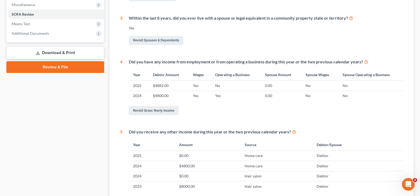
scroll to position [256, 0]
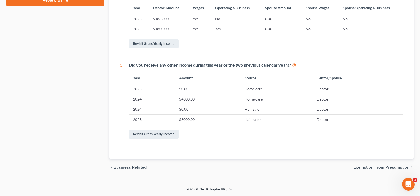
click at [337, 168] on span "Exemption from Presumption" at bounding box center [382, 167] width 56 height 4
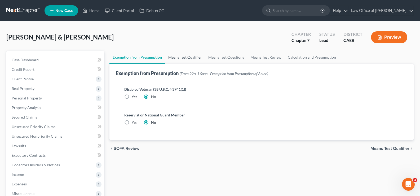
click at [180, 57] on link "Means Test Qualifier" at bounding box center [185, 57] width 40 height 13
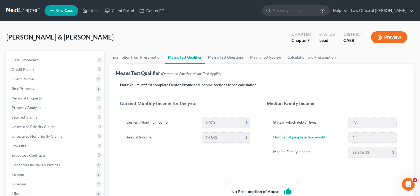
click at [337, 37] on button "Preview" at bounding box center [389, 37] width 36 height 12
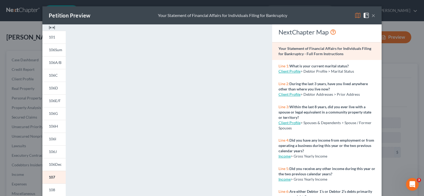
click at [337, 14] on span at bounding box center [367, 15] width 8 height 5
